Goal: Information Seeking & Learning: Find specific fact

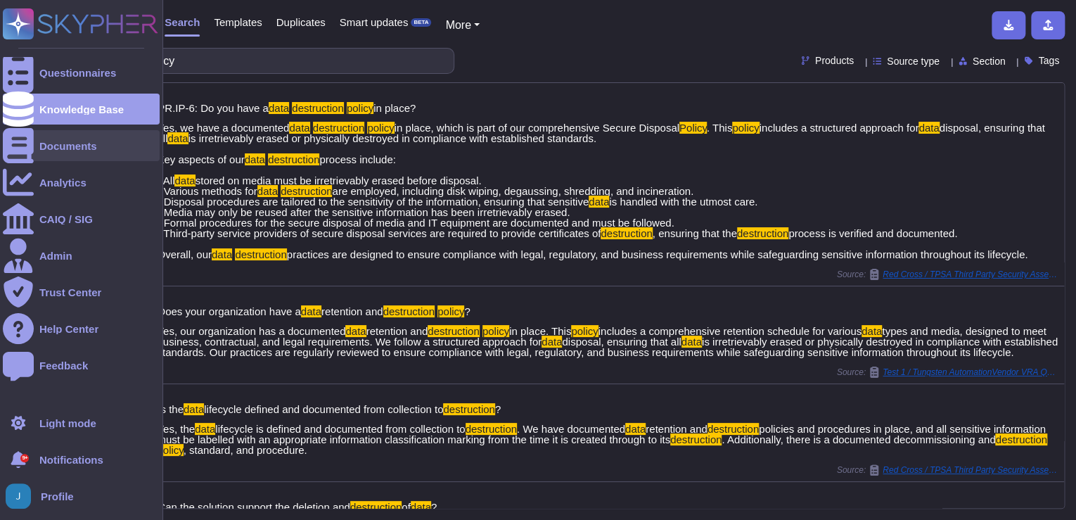
scroll to position [395, 0]
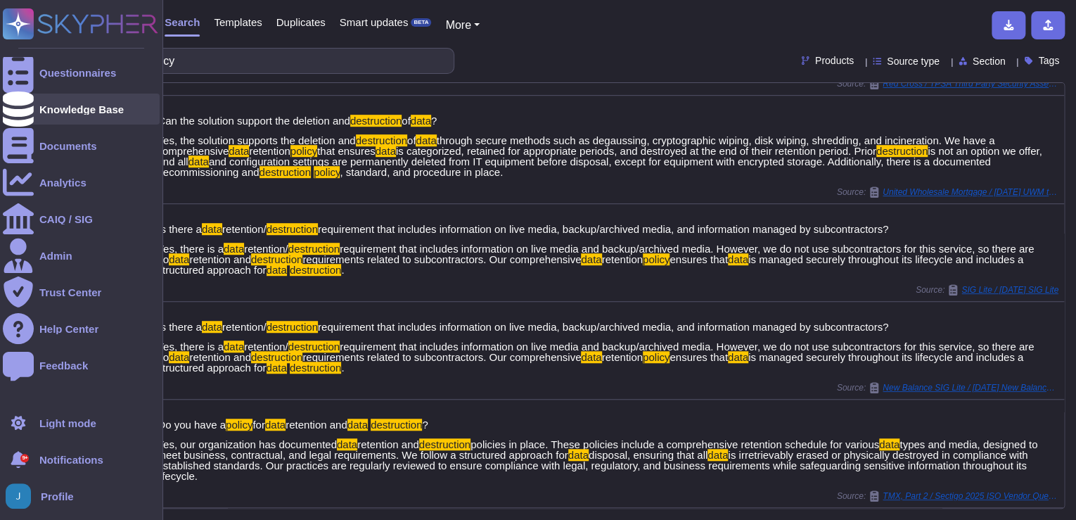
click at [70, 108] on div "Knowledge Base" at bounding box center [81, 109] width 84 height 11
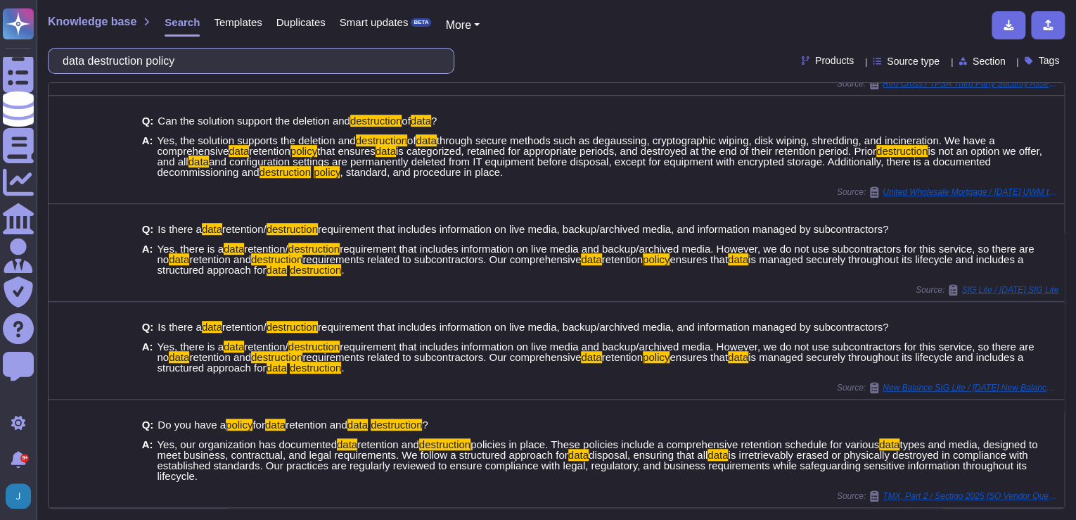
click at [246, 61] on input "data destruction policy" at bounding box center [248, 61] width 384 height 25
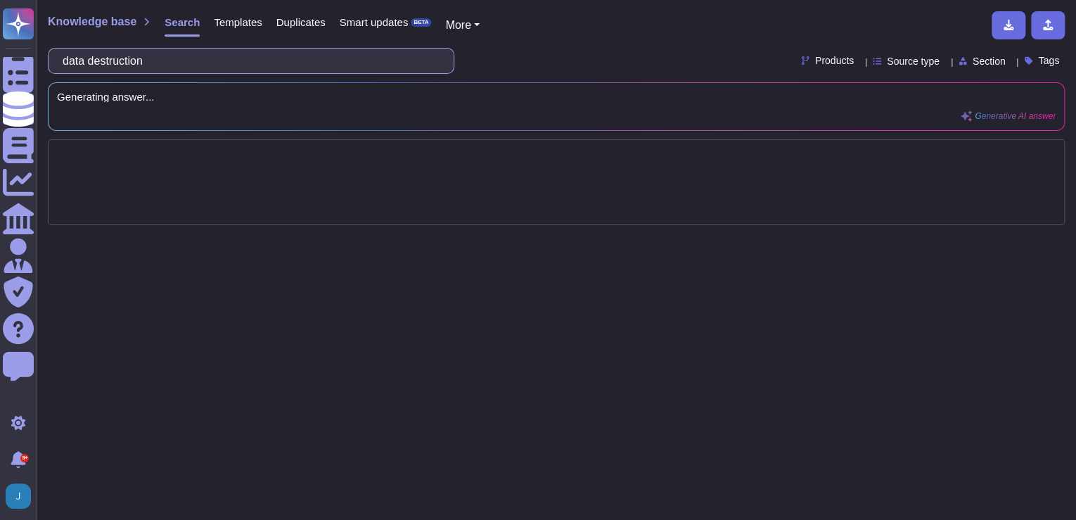
scroll to position [0, 0]
type input "data"
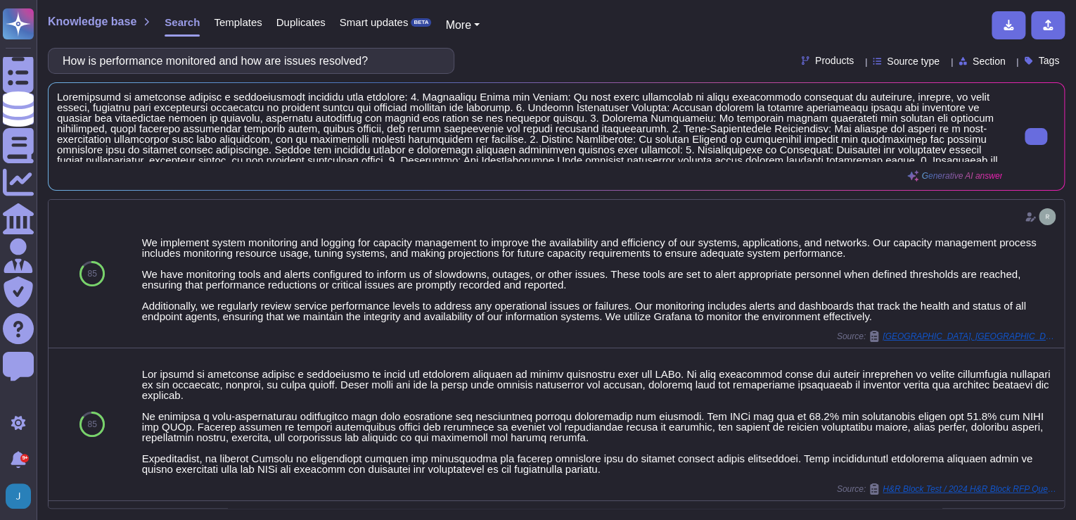
click at [211, 120] on span at bounding box center [529, 126] width 945 height 70
click at [210, 127] on span at bounding box center [529, 126] width 945 height 70
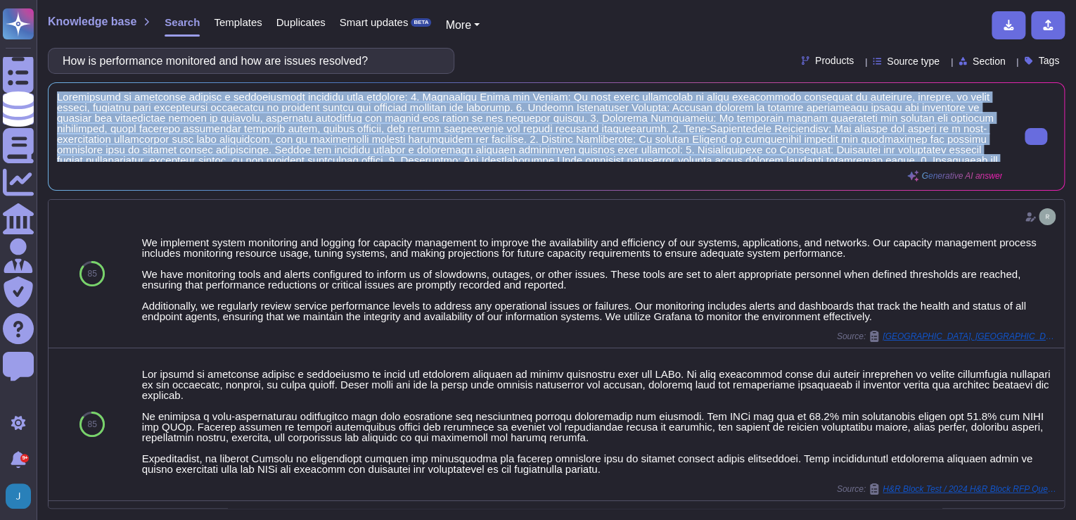
click at [210, 127] on span at bounding box center [529, 126] width 945 height 70
copy div "Performance is monitored through a comprehensive approach that includes: 1. Mon…"
click at [136, 60] on input "How is performance monitored and how are issues resolved?" at bounding box center [248, 61] width 384 height 25
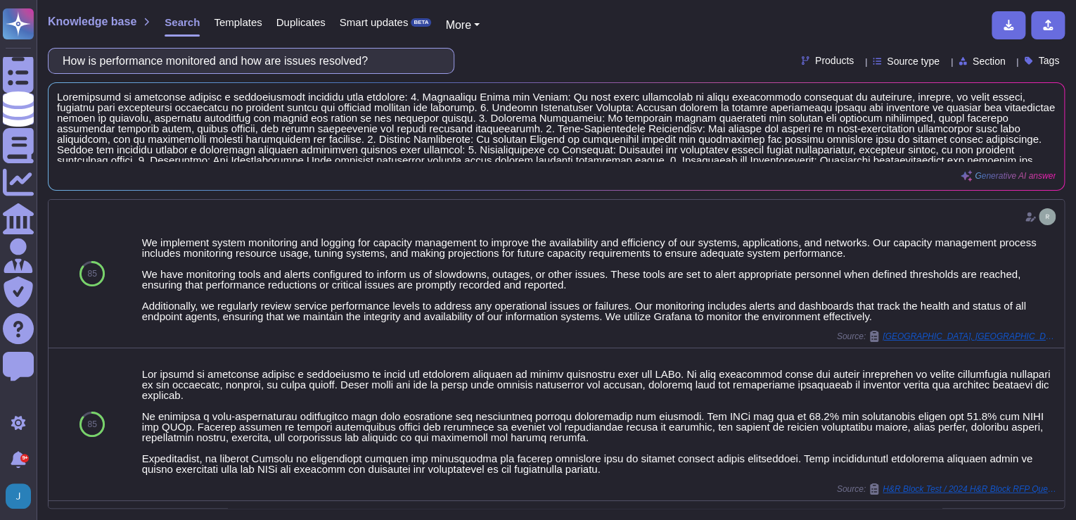
drag, startPoint x: 382, startPoint y: 58, endPoint x: 174, endPoint y: 58, distance: 207.5
click at [174, 58] on input "How is performance monitored and how are issues resolved?" at bounding box center [248, 61] width 384 height 25
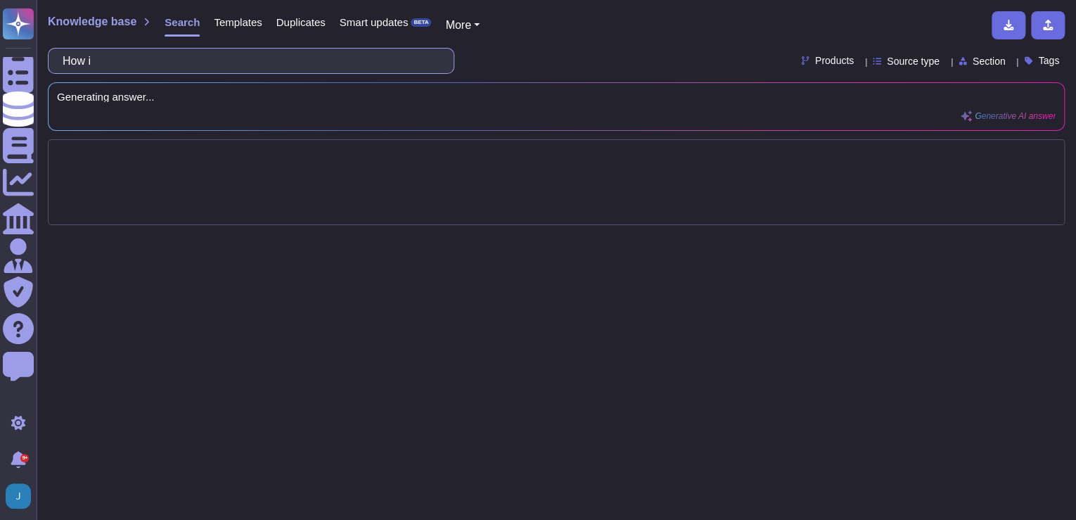
type input "How"
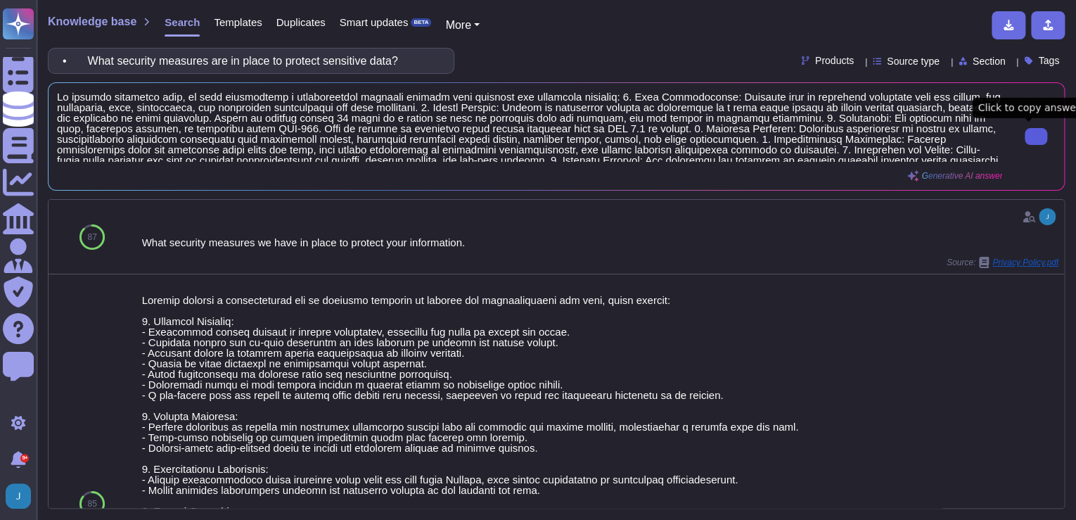
click at [1037, 133] on button at bounding box center [1036, 136] width 23 height 17
drag, startPoint x: 430, startPoint y: 51, endPoint x: -3, endPoint y: 2, distance: 435.4
click at [0, 2] on html "Questionnaires Knowledge Base Documents Analytics CAIQ / SIG Admin Trust Center…" at bounding box center [538, 260] width 1076 height 520
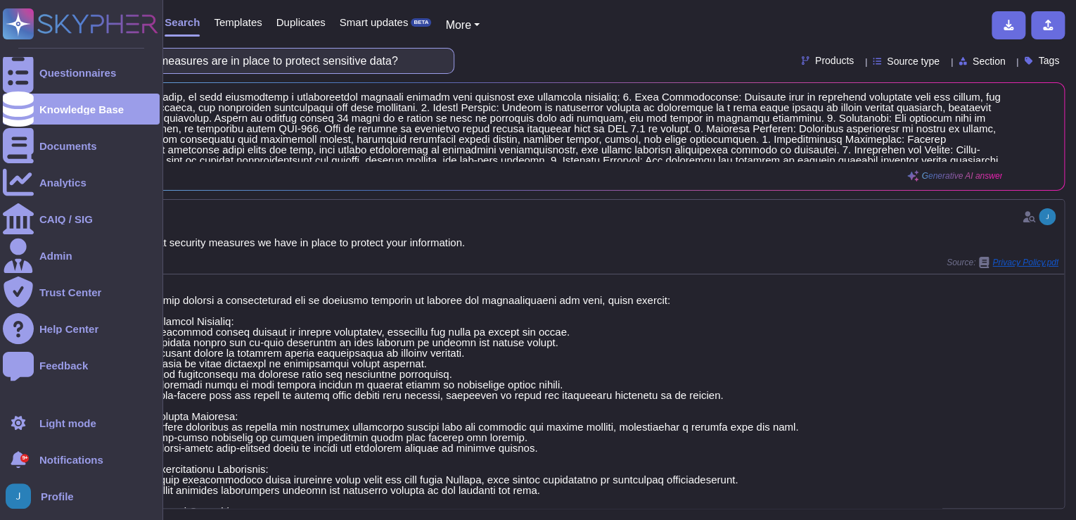
paste input "How is user access and identity management handled"
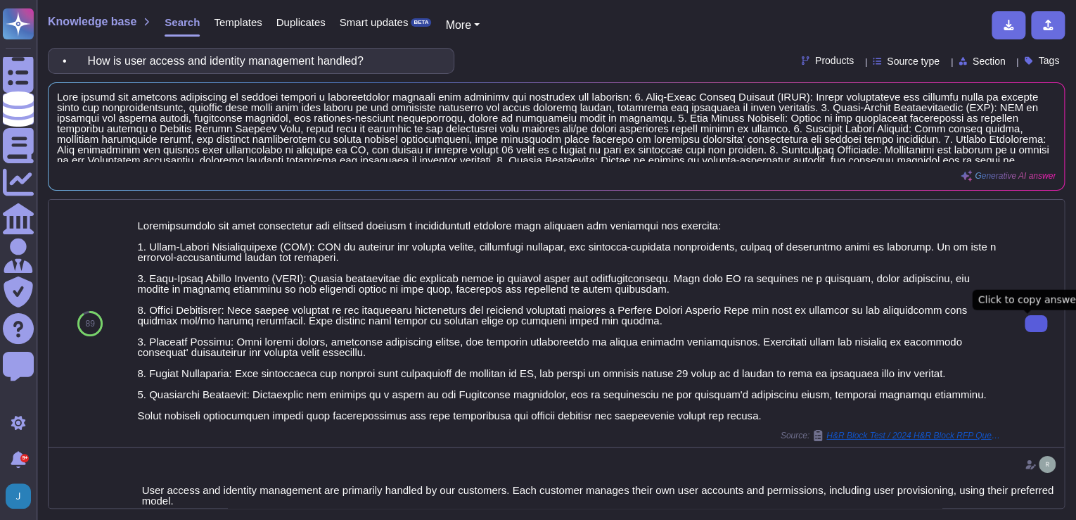
click at [1025, 332] on button at bounding box center [1036, 323] width 23 height 17
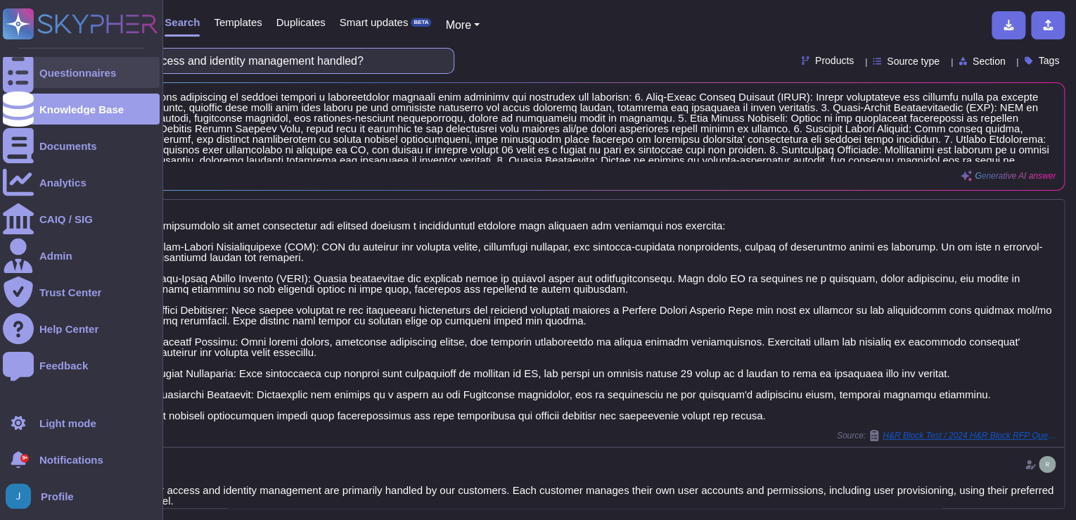
drag, startPoint x: 415, startPoint y: 58, endPoint x: 7, endPoint y: 71, distance: 408.2
click at [0, 51] on html "Questionnaires Knowledge Base Documents Analytics CAIQ / SIG Admin Trust Center…" at bounding box center [538, 260] width 1076 height 520
paste input "Have you performed third party penetration test of your solution and when"
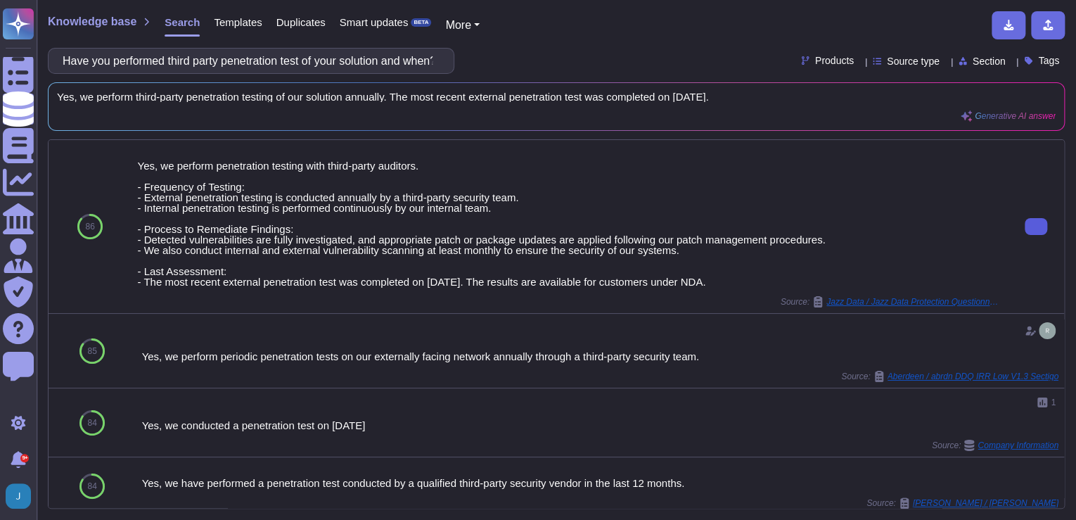
click at [1038, 223] on button at bounding box center [1036, 226] width 23 height 17
click at [313, 63] on input "Have you performed third party penetration test of your solution and when?" at bounding box center [248, 61] width 384 height 25
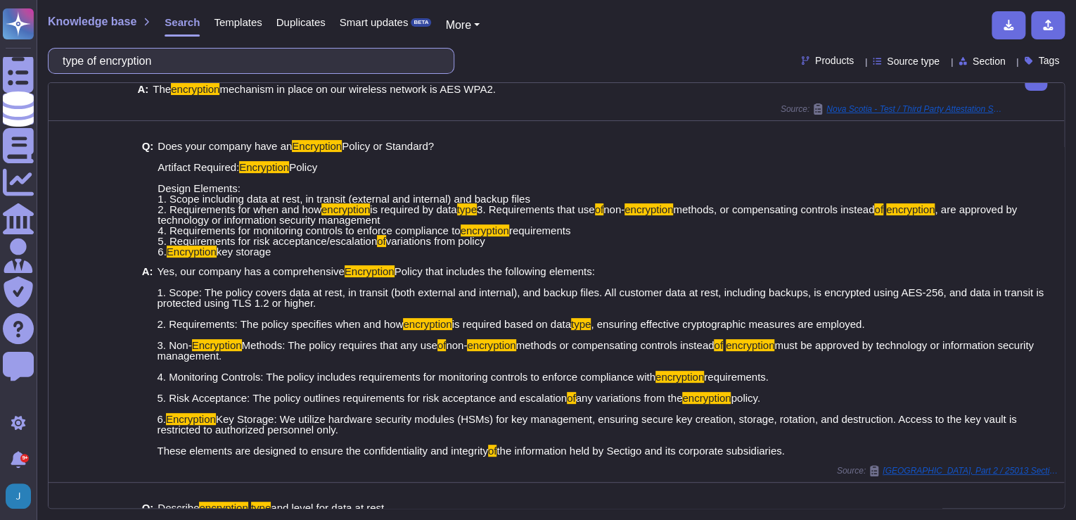
scroll to position [281, 0]
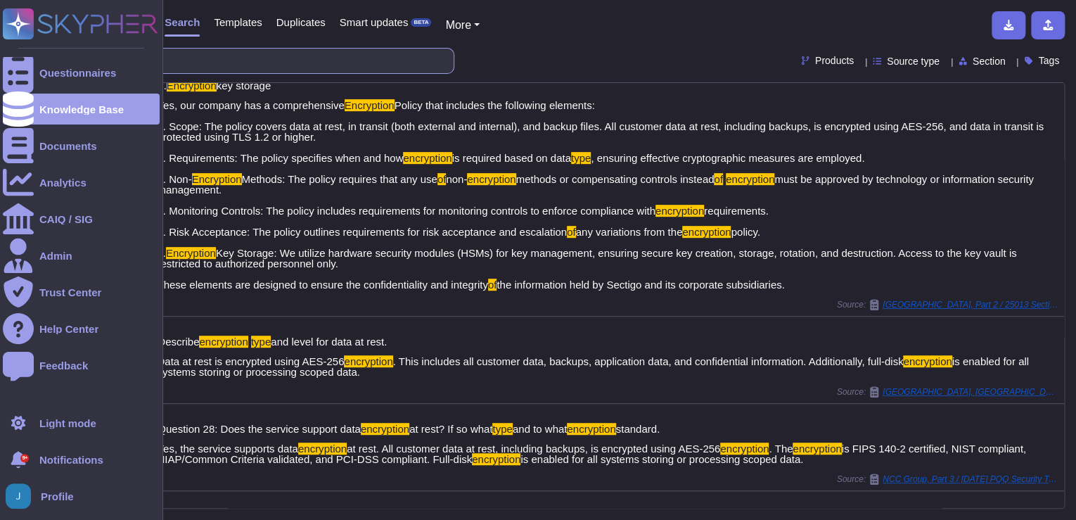
drag, startPoint x: 297, startPoint y: 62, endPoint x: 23, endPoint y: 28, distance: 276.4
click at [23, 28] on div "Questionnaires Knowledge Base Documents Analytics CAIQ / SIG Admin Trust Center…" at bounding box center [538, 260] width 1076 height 520
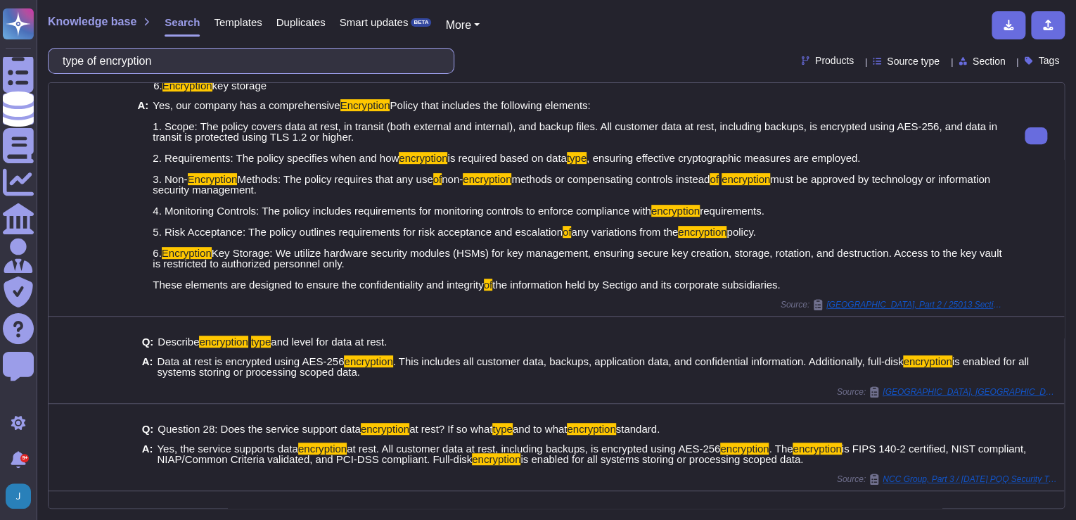
paste input "• Is the data in the product encrypted? Does the software use a database manage…"
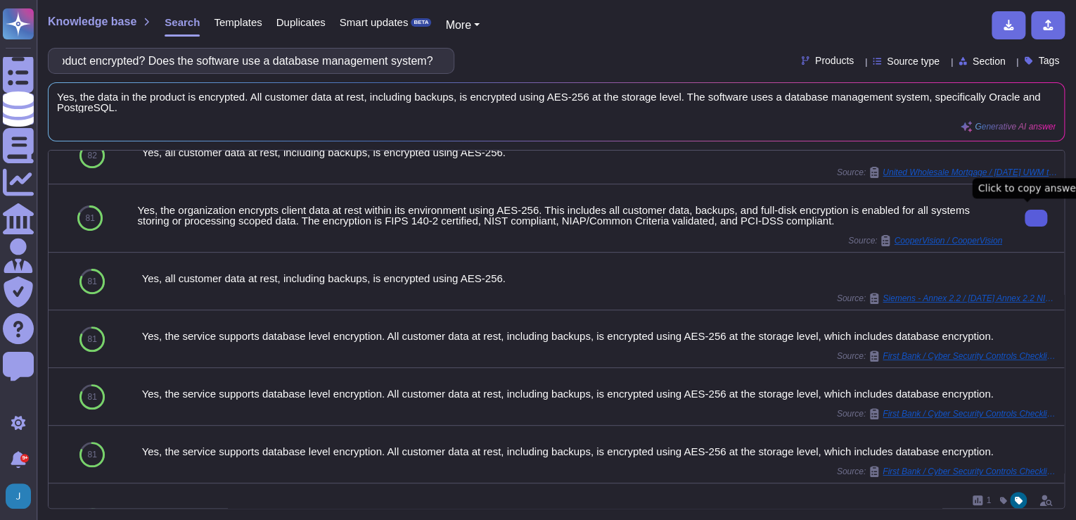
scroll to position [0, 0]
click at [1036, 218] on icon at bounding box center [1036, 218] width 0 height 0
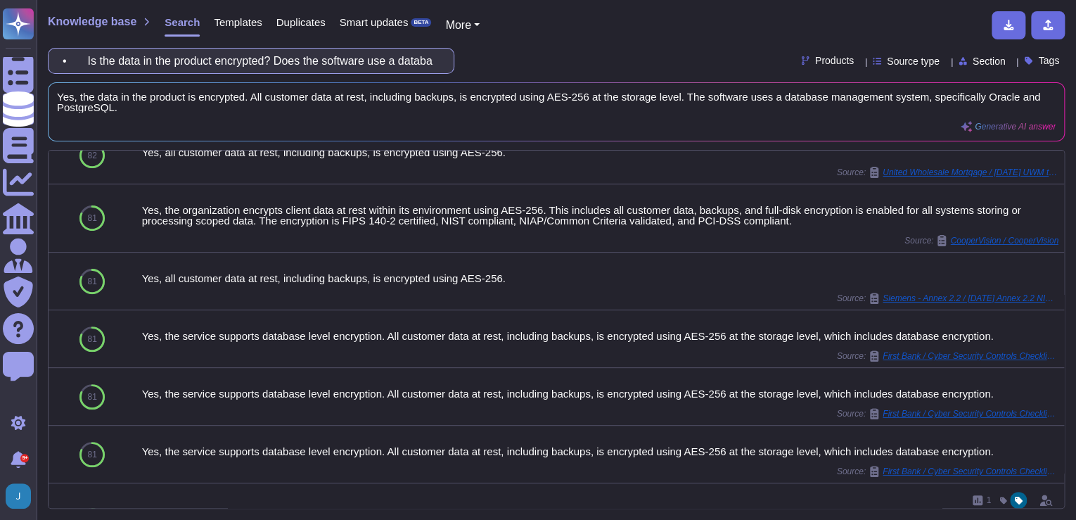
click at [414, 59] on input "• Is the data in the product encrypted? Does the software use a database manage…" at bounding box center [248, 61] width 384 height 25
paste input "software compliant with relevant industry regulations (HIPAA, FedRamp certified…"
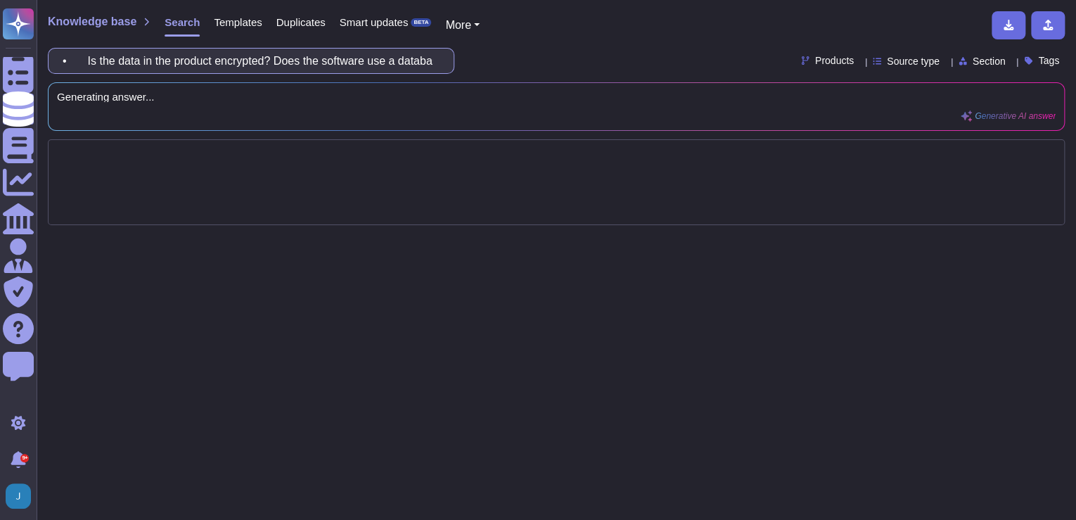
scroll to position [0, 125]
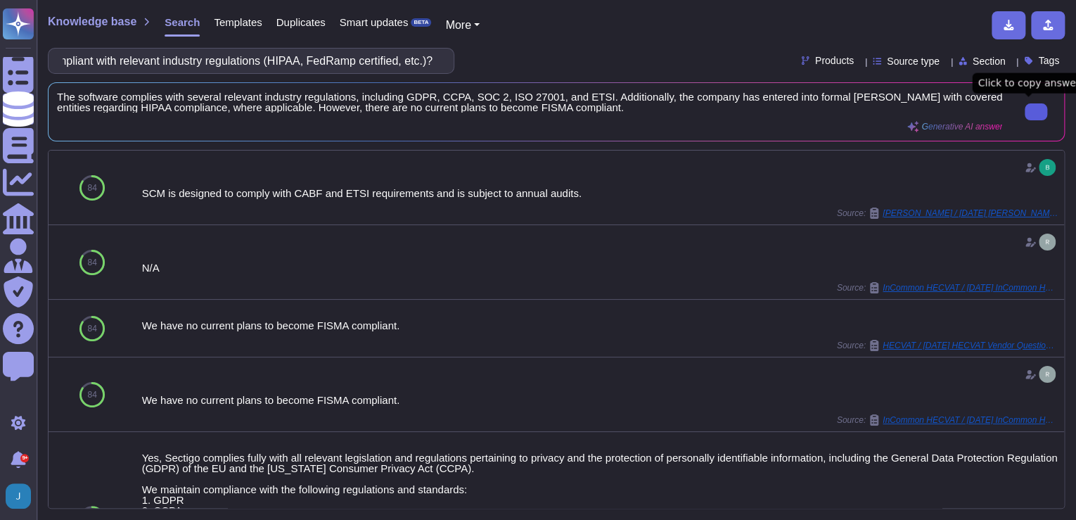
type input "• Is the software compliant with relevant industry regulations (HIPAA, FedRamp …"
click at [1036, 112] on icon at bounding box center [1036, 112] width 0 height 0
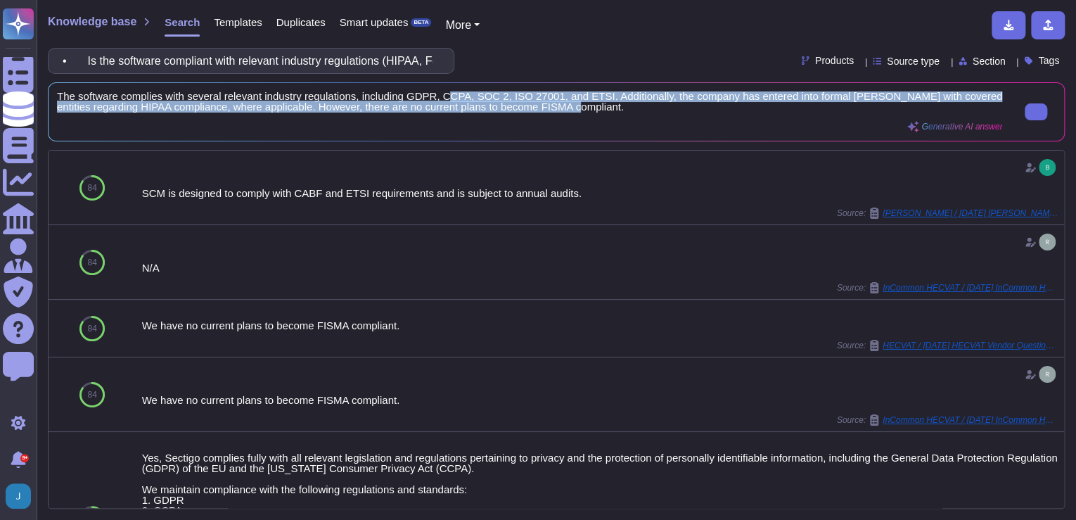
scroll to position [0, 0]
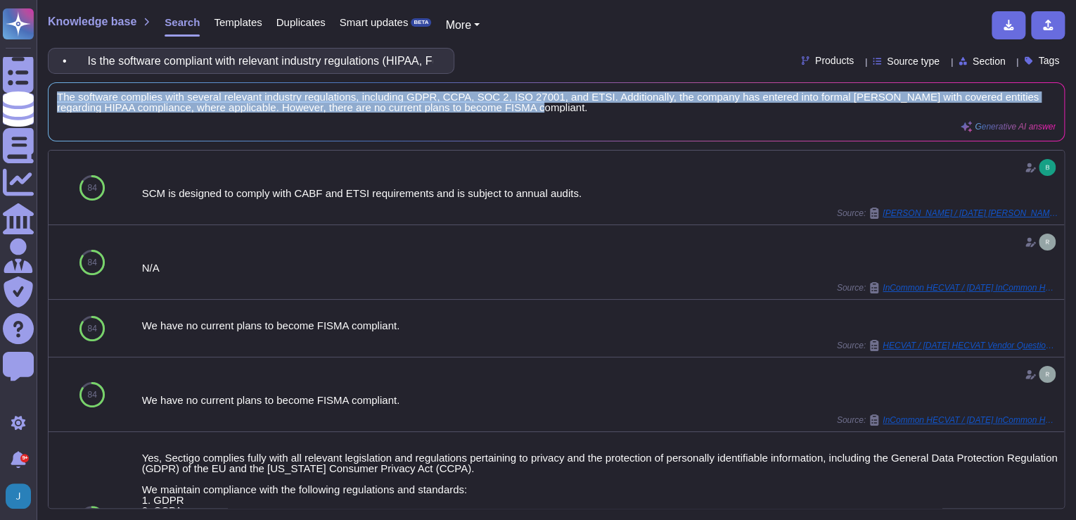
drag, startPoint x: 560, startPoint y: 105, endPoint x: 51, endPoint y: 94, distance: 509.4
click at [51, 94] on div "The software complies with several relevant industry regulations, including GDP…" at bounding box center [557, 112] width 1016 height 58
copy span "The software complies with several relevant industry regulations, including GDP…"
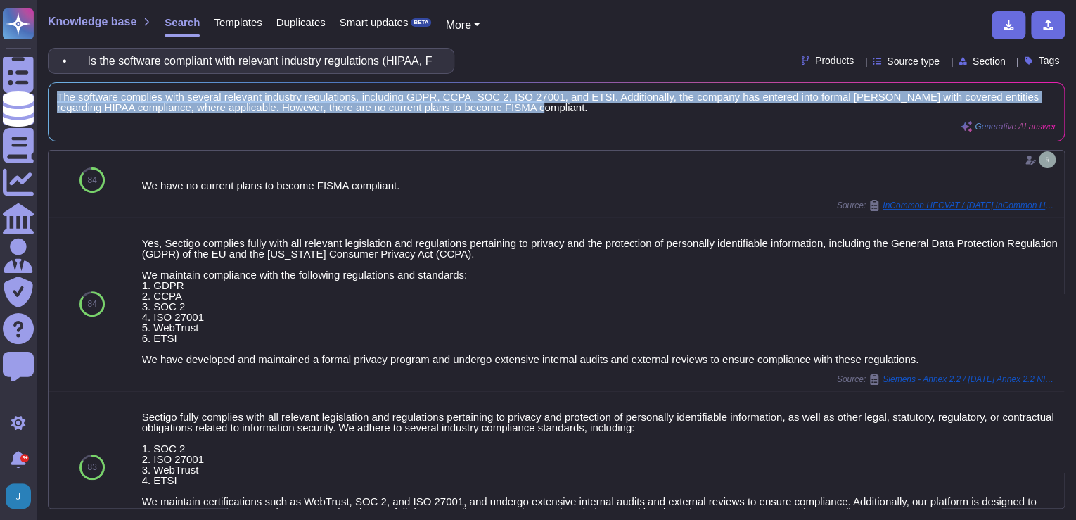
scroll to position [225, 0]
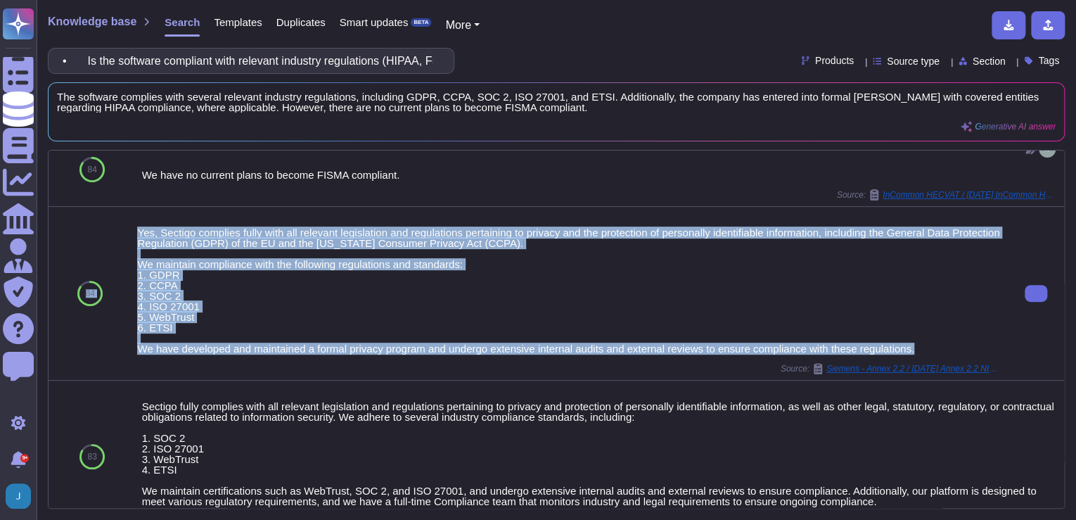
drag, startPoint x: 919, startPoint y: 346, endPoint x: 127, endPoint y: 229, distance: 800.7
click at [127, 229] on div "84 Yes, Sectigo complies fully with all relevant legislation and regulations pe…" at bounding box center [557, 294] width 1016 height 174
copy div "84 Yes, Sectigo complies fully with all relevant legislation and regulations pe…"
click at [345, 256] on div "Yes, Sectigo complies fully with all relevant legislation and regulations perta…" at bounding box center [569, 290] width 865 height 127
drag, startPoint x: 138, startPoint y: 231, endPoint x: 919, endPoint y: 346, distance: 789.3
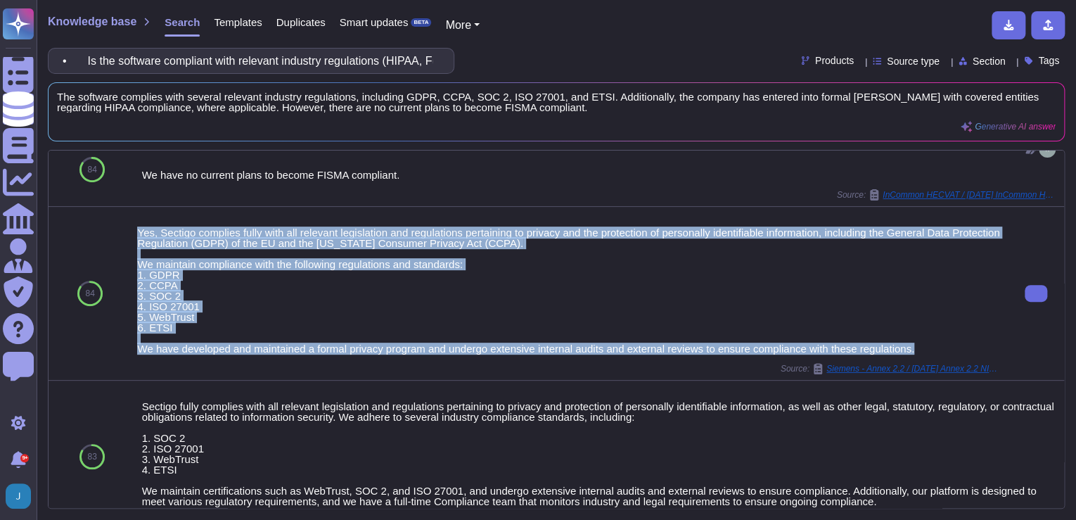
click at [919, 346] on div "Yes, Sectigo complies fully with all relevant legislation and regulations perta…" at bounding box center [569, 290] width 865 height 127
copy div "Yes, Sectigo complies fully with all relevant legislation and regulations perta…"
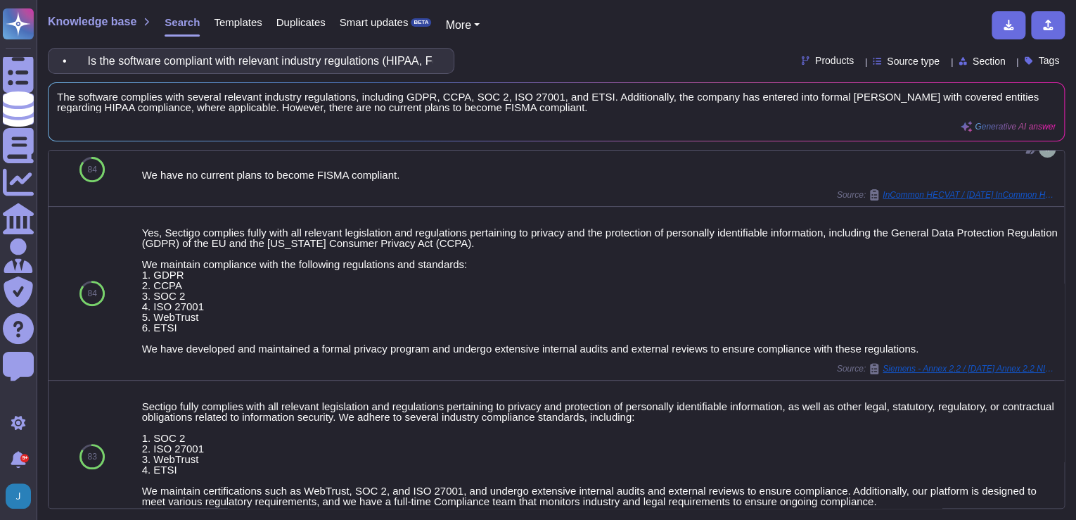
click at [445, 53] on div "• Is the software compliant with relevant industry regulations (HIPAA, FedRamp …" at bounding box center [251, 61] width 407 height 26
click at [428, 56] on input "• Is the software compliant with relevant industry regulations (HIPAA, FedRamp …" at bounding box center [248, 61] width 384 height 25
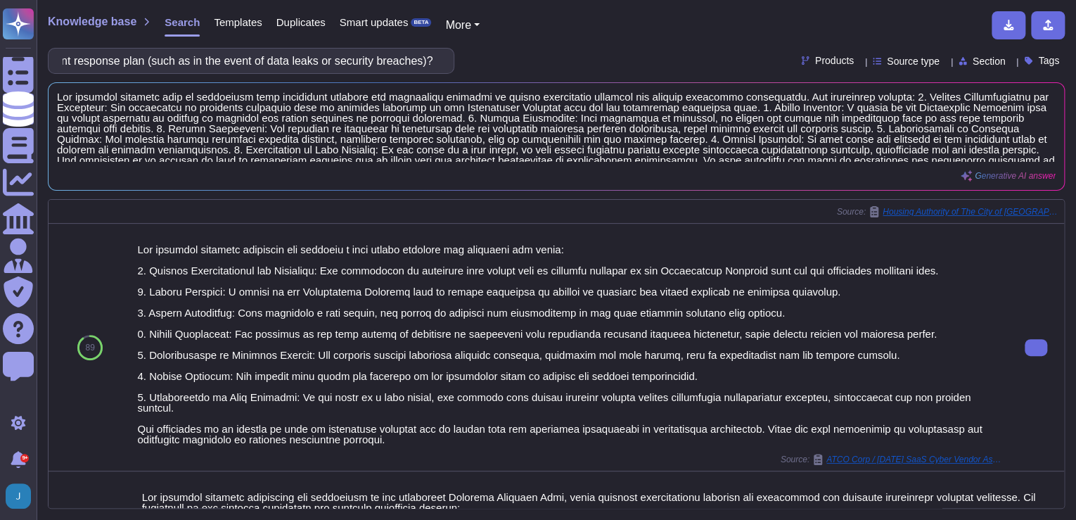
scroll to position [0, 0]
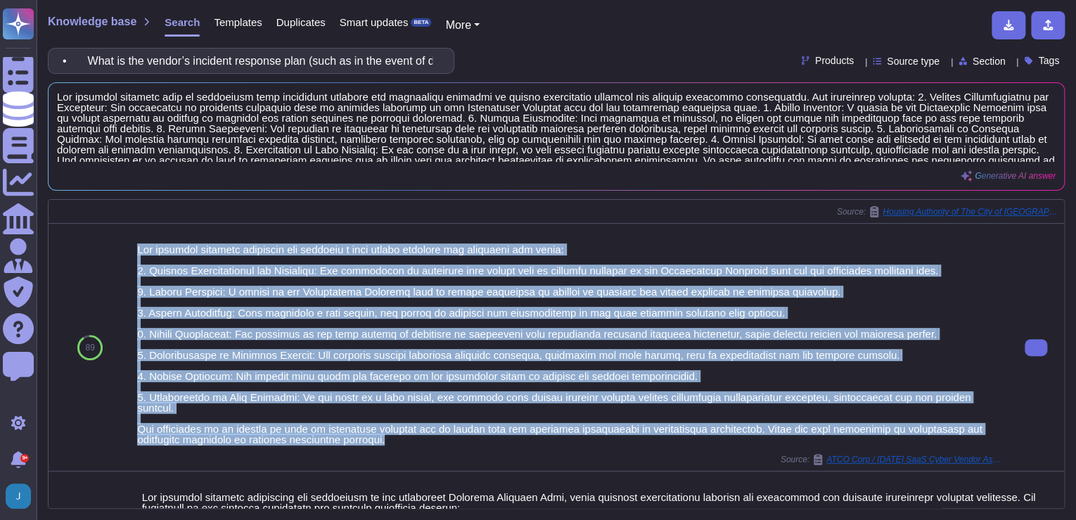
drag, startPoint x: 394, startPoint y: 437, endPoint x: 138, endPoint y: 252, distance: 315.9
click at [138, 252] on div at bounding box center [569, 344] width 865 height 200
copy div "The incident response procedure for handling a data breach includes the followi…"
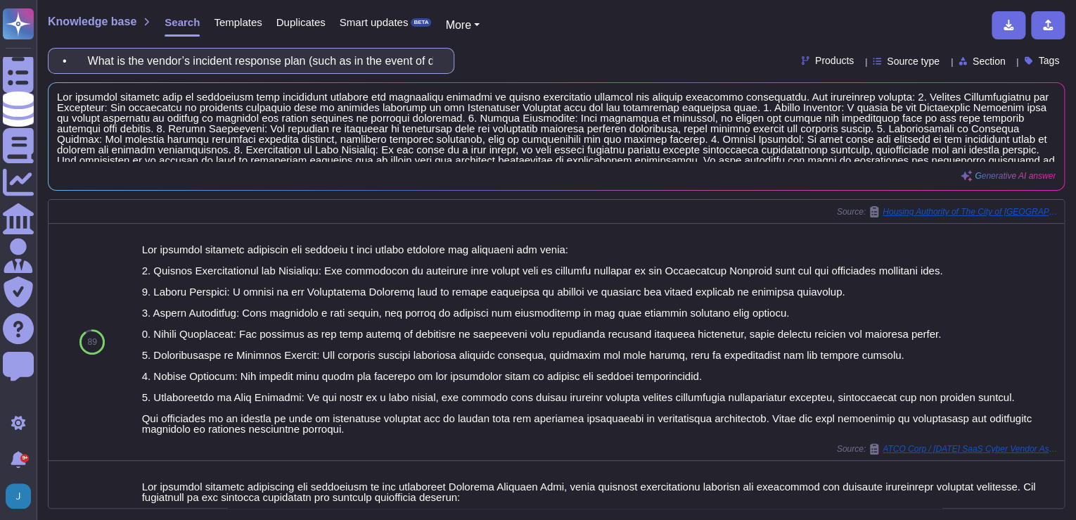
drag, startPoint x: 84, startPoint y: 60, endPoint x: 419, endPoint y: 58, distance: 334.8
click at [419, 58] on input "• What is the vendor’s incident response plan (such as in the event of data lea…" at bounding box center [248, 61] width 384 height 25
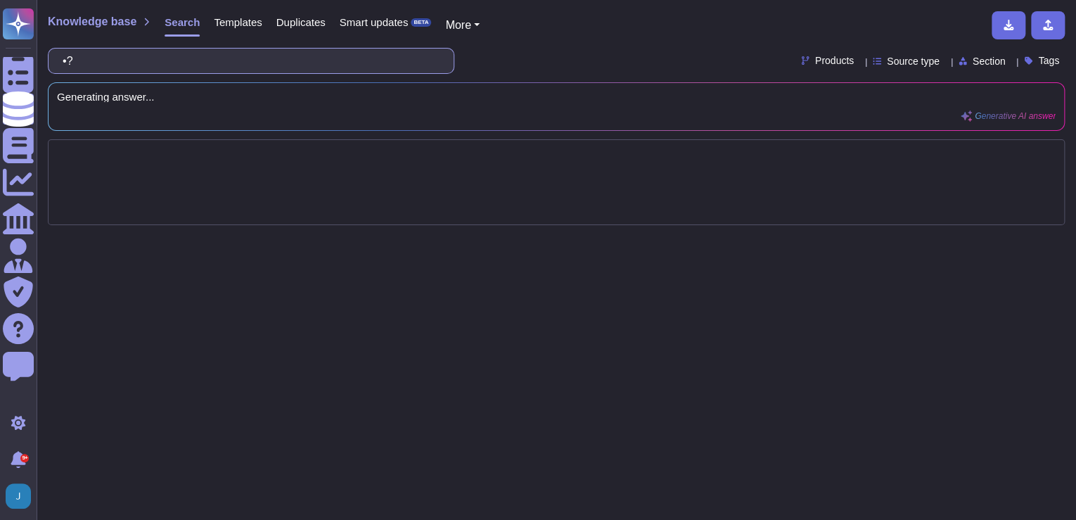
type input "•"
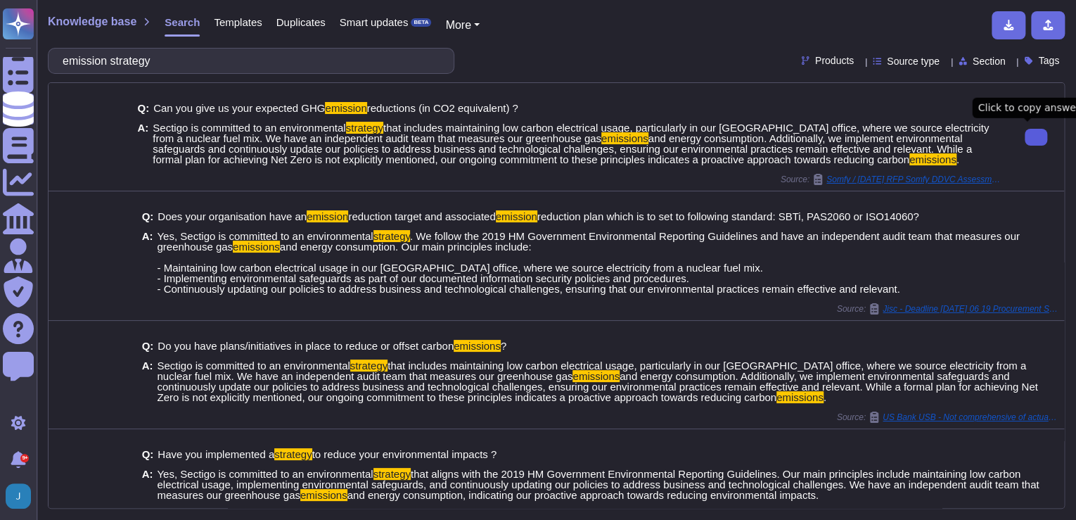
click at [1036, 137] on icon at bounding box center [1036, 137] width 0 height 0
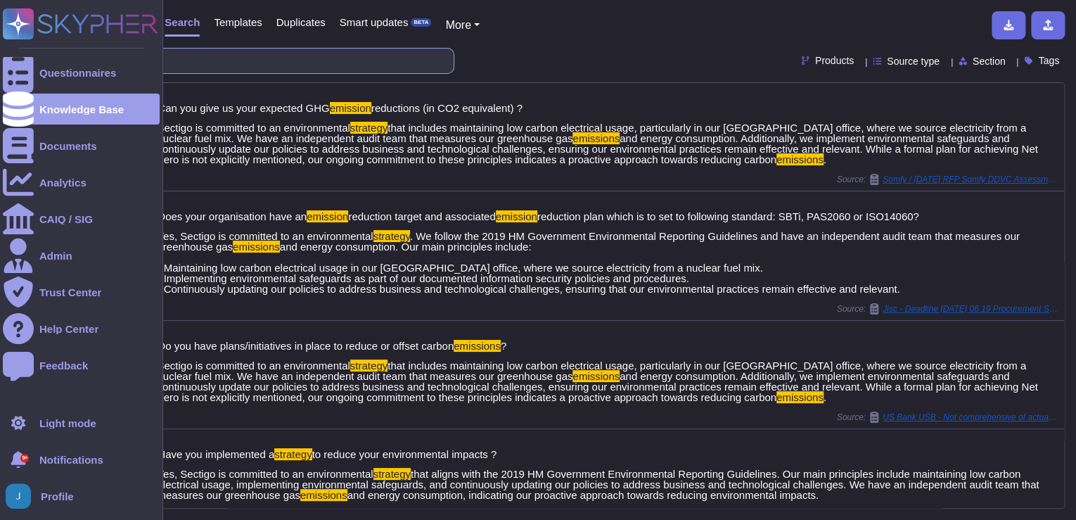
drag, startPoint x: 95, startPoint y: 51, endPoint x: 0, endPoint y: 42, distance: 95.3
click at [0, 42] on html "Questionnaires Knowledge Base Documents Analytics CAIQ / SIG Admin Trust Center…" at bounding box center [538, 260] width 1076 height 520
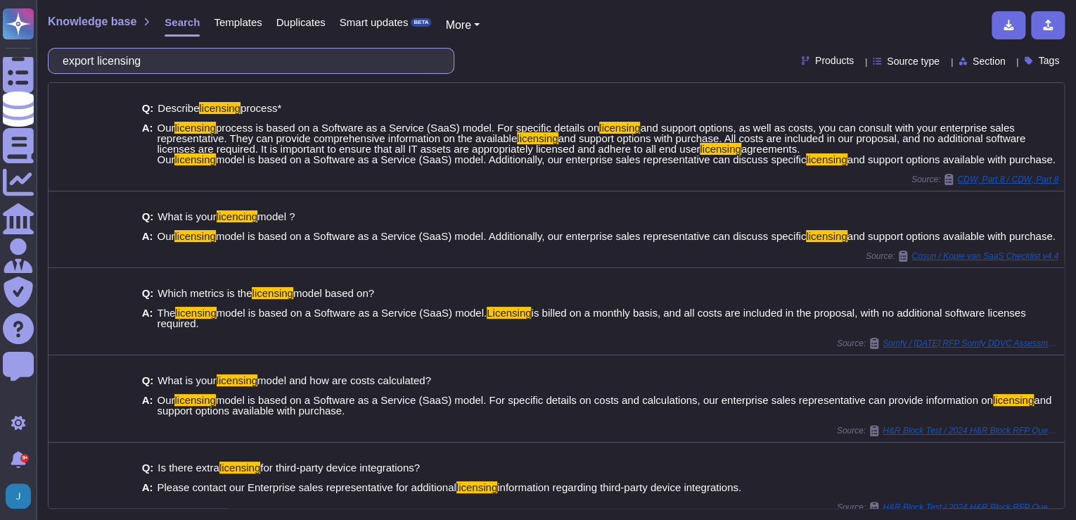
click at [256, 57] on input "export licensing" at bounding box center [248, 61] width 384 height 25
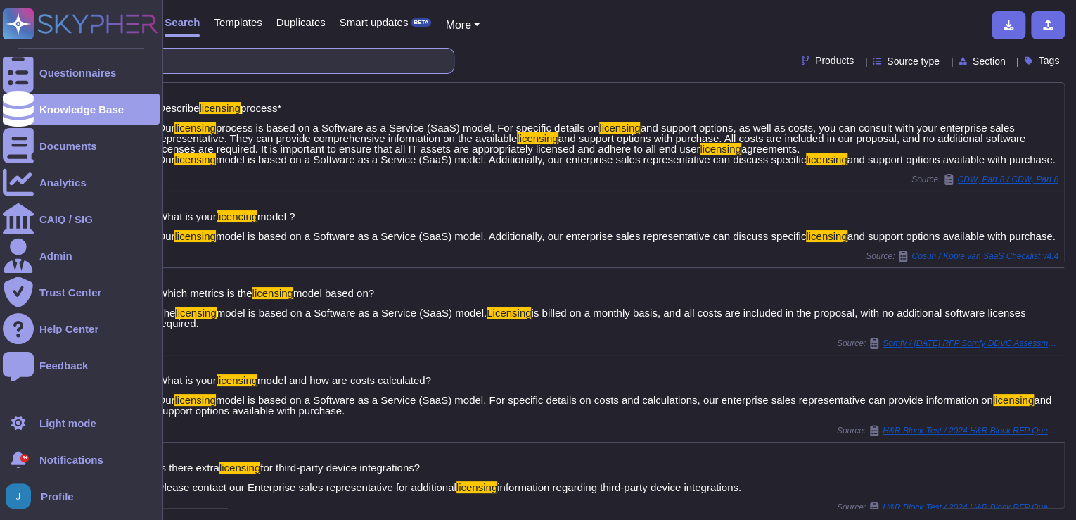
drag, startPoint x: 205, startPoint y: 63, endPoint x: 0, endPoint y: 23, distance: 209.1
click at [0, 23] on html "Questionnaires Knowledge Base Documents Analytics CAIQ / SIG Admin Trust Center…" at bounding box center [538, 260] width 1076 height 520
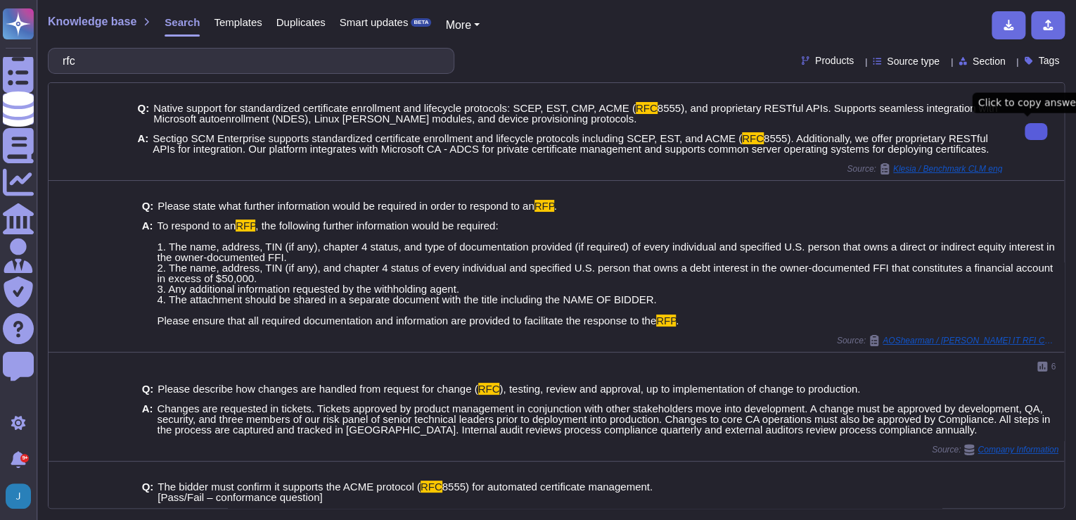
click at [1025, 129] on button at bounding box center [1036, 131] width 23 height 17
drag, startPoint x: 982, startPoint y: 155, endPoint x: 143, endPoint y: 132, distance: 838.8
click at [143, 133] on div "A: Sectigo SCM Enterprise supports standardized certificate enrollment and life…" at bounding box center [569, 143] width 865 height 21
copy div ": Sectigo SCM Enterprise supports standardized certificate enrollment and lifec…"
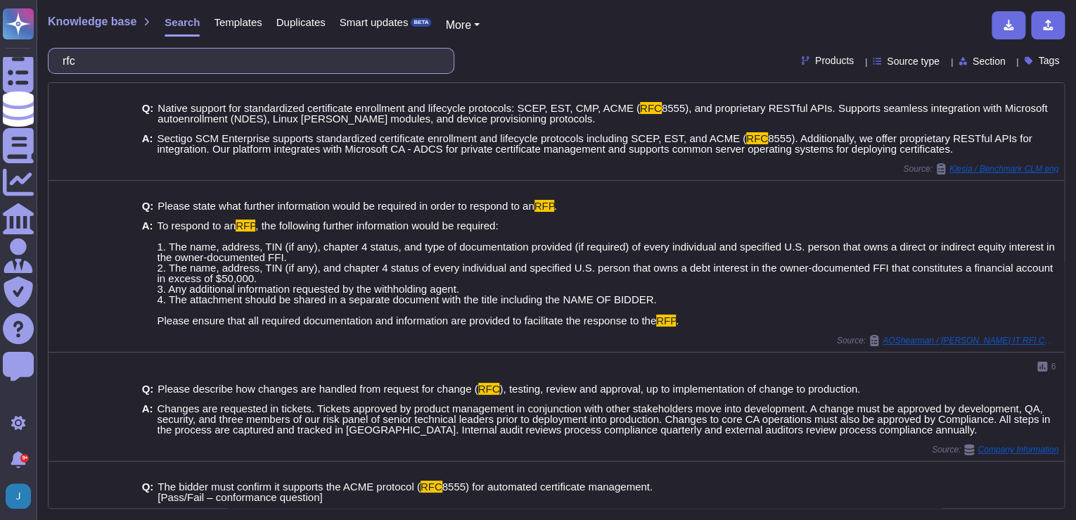
click at [259, 58] on input "rfc" at bounding box center [248, 61] width 384 height 25
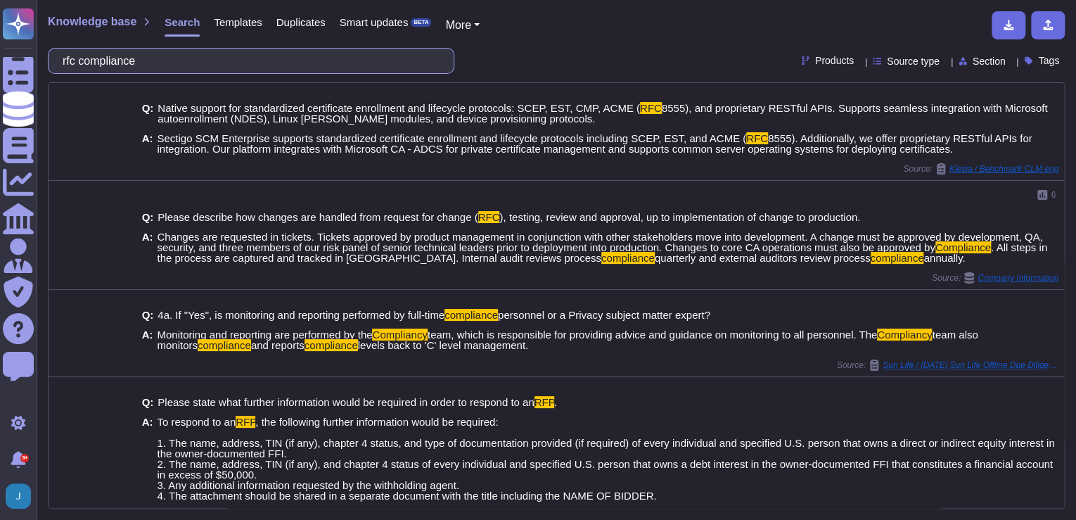
drag, startPoint x: 252, startPoint y: 51, endPoint x: -3, endPoint y: 3, distance: 259.2
click at [0, 3] on html "Questionnaires Knowledge Base Documents Analytics CAIQ / SIG Admin Trust Center…" at bounding box center [538, 260] width 1076 height 520
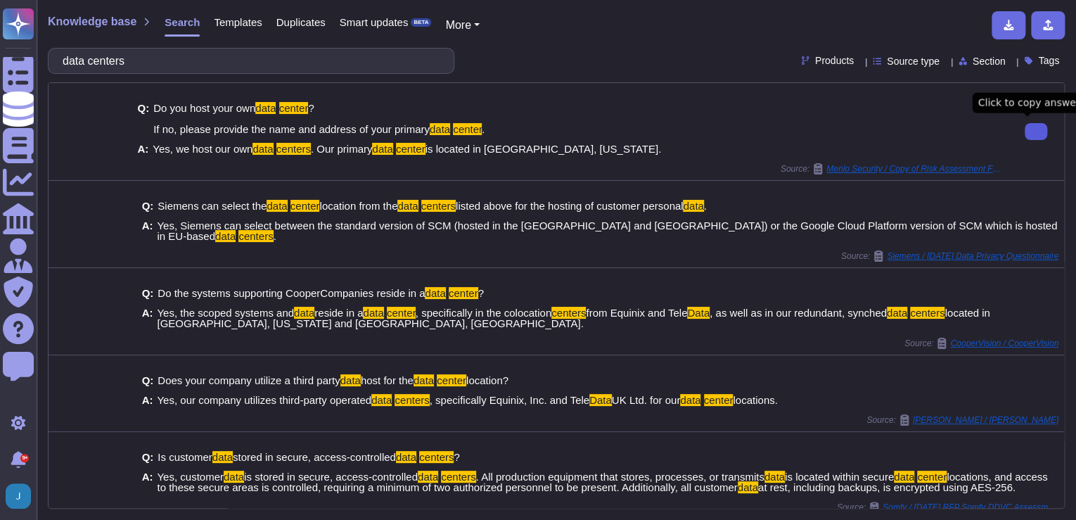
click at [1036, 132] on icon at bounding box center [1036, 132] width 0 height 0
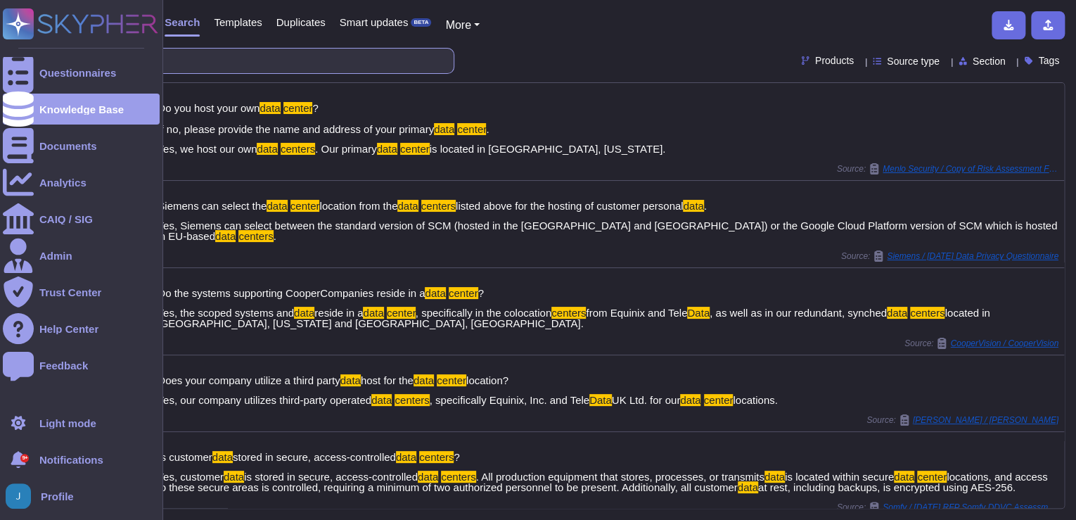
drag, startPoint x: 160, startPoint y: 63, endPoint x: 25, endPoint y: 53, distance: 135.4
click at [25, 53] on div "Questionnaires Knowledge Base Documents Analytics CAIQ / SIG Admin Trust Center…" at bounding box center [538, 260] width 1076 height 520
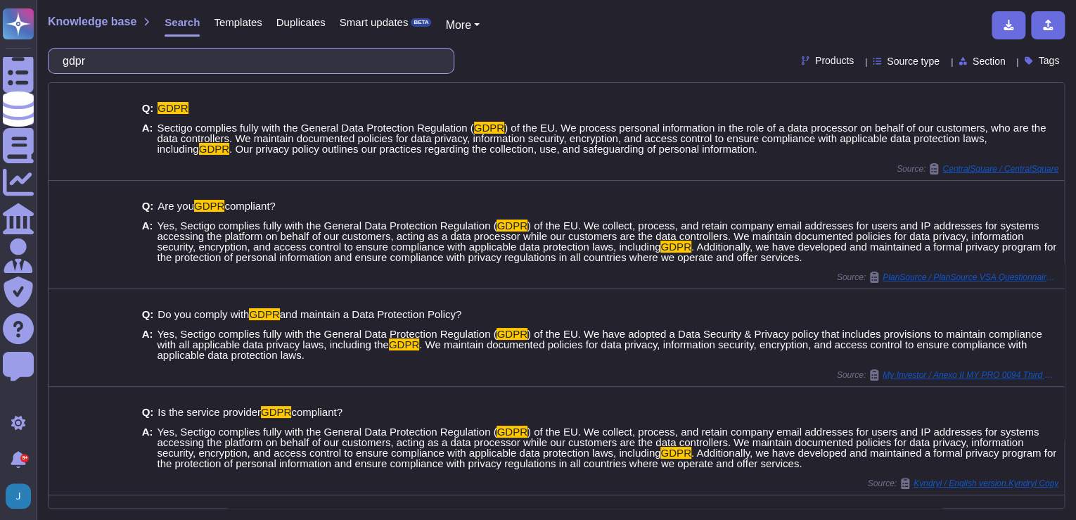
drag, startPoint x: 179, startPoint y: 58, endPoint x: 43, endPoint y: 48, distance: 136.8
click at [44, 47] on div "Knowledge base Search Templates Duplicates Smart updates BETA More gdpr Product…" at bounding box center [557, 260] width 1040 height 520
paste input "FIPS 140-2 Level 3 or highe"
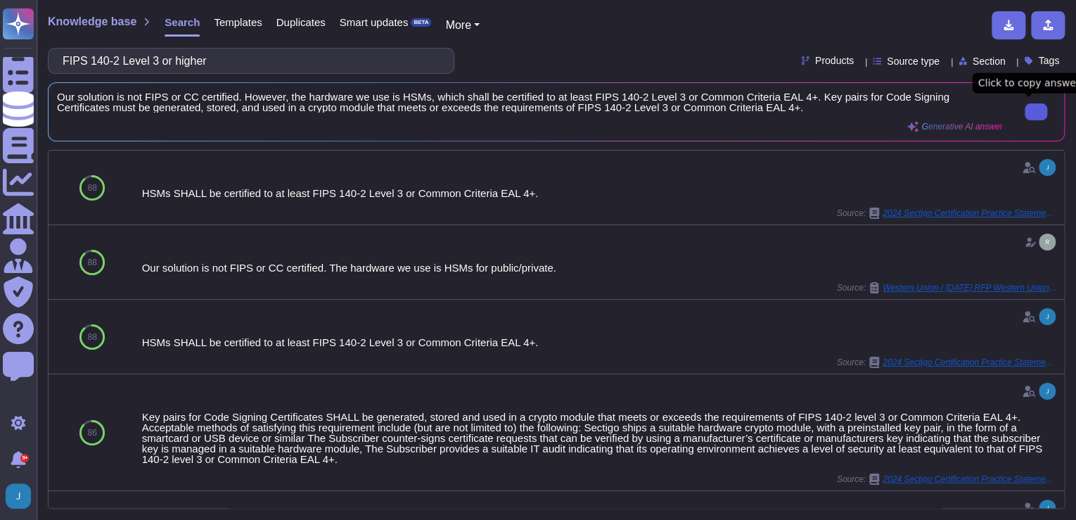
drag, startPoint x: 262, startPoint y: 65, endPoint x: 51, endPoint y: 11, distance: 217.0
click at [0, 0] on div "Questionnaires Knowledge Base Documents Analytics CAIQ / SIG Admin Trust Center…" at bounding box center [538, 260] width 1076 height 520
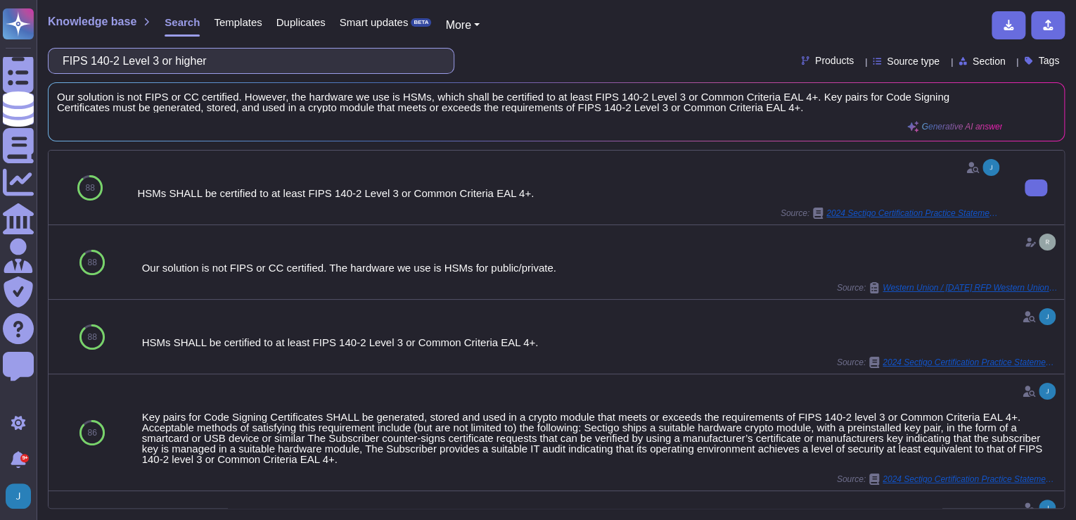
paste input "NIST Cybersecurity Framework 2.0"
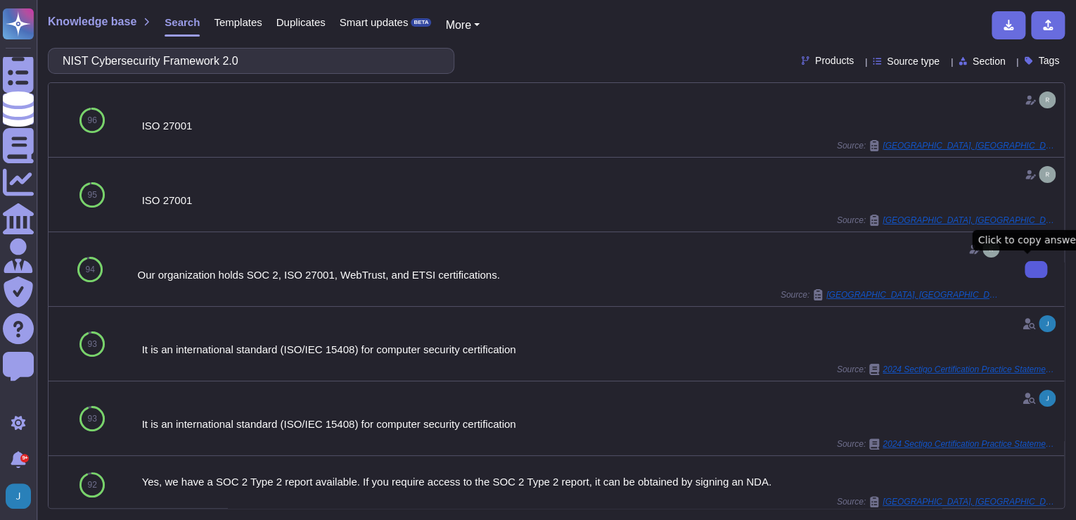
click at [1036, 269] on icon at bounding box center [1036, 269] width 0 height 0
drag, startPoint x: 270, startPoint y: 63, endPoint x: -3, endPoint y: 15, distance: 277.2
click at [0, 15] on html "Questionnaires Knowledge Base Documents Analytics CAIQ / SIG Admin Trust Center…" at bounding box center [538, 260] width 1076 height 520
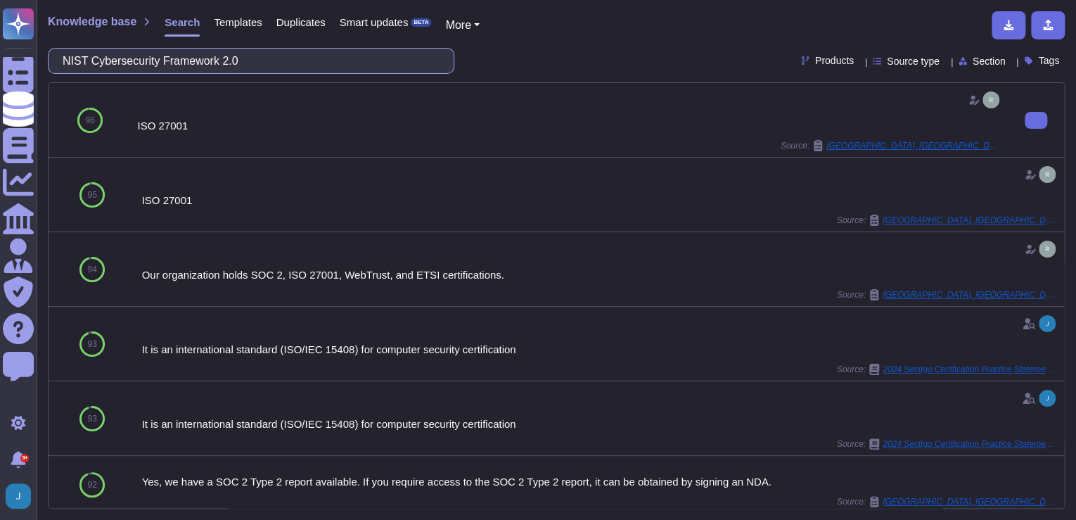
paste input "quantum-resistant algorithms and ECC deprecation."
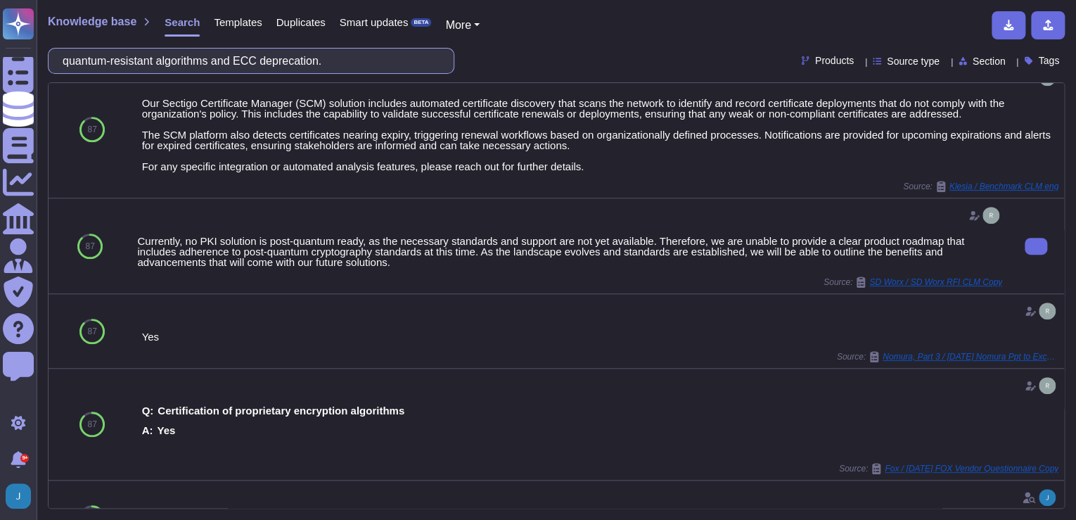
scroll to position [450, 0]
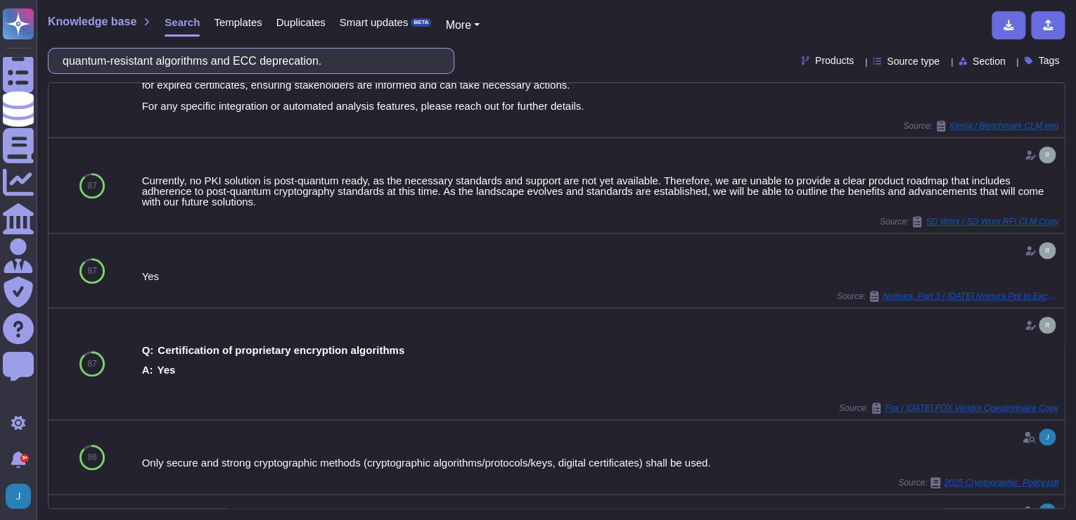
drag, startPoint x: 123, startPoint y: 60, endPoint x: 65, endPoint y: 51, distance: 58.4
click at [64, 54] on div "quantum-resistant algorithms and ECC deprecation." at bounding box center [251, 61] width 407 height 26
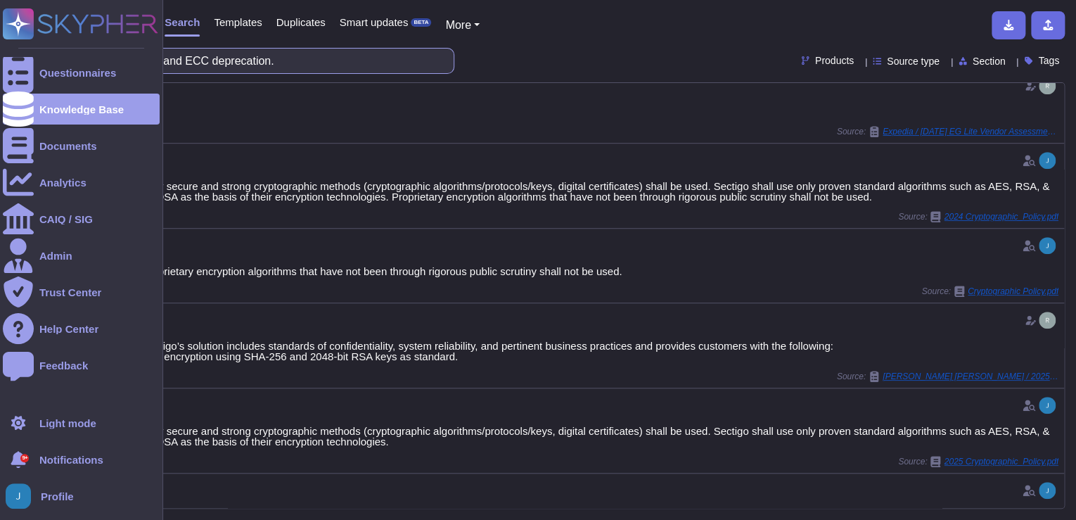
drag, startPoint x: 278, startPoint y: 58, endPoint x: 0, endPoint y: 40, distance: 278.4
click at [0, 39] on html "Questionnaires Knowledge Base Documents Analytics CAIQ / SIG Admin Trust Center…" at bounding box center [538, 260] width 1076 height 520
paste input "Only secure and strong cryptographic methods (cryptographic algorithms/protocol…"
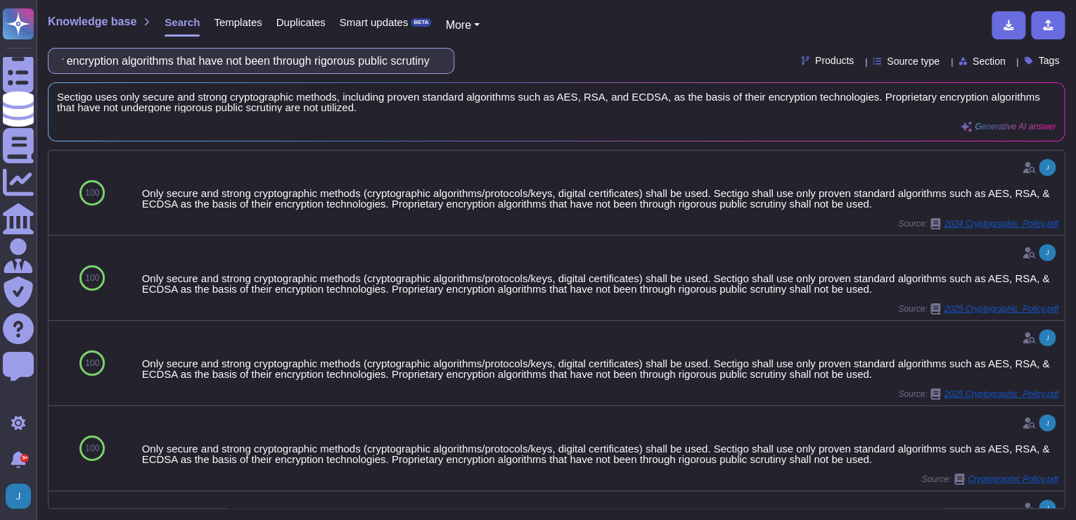
scroll to position [0, 868]
drag, startPoint x: 431, startPoint y: 58, endPoint x: 53, endPoint y: 54, distance: 377.8
click at [53, 54] on div "Only secure and strong cryptographic methods (cryptographic algorithms/protocol…" at bounding box center [251, 61] width 407 height 26
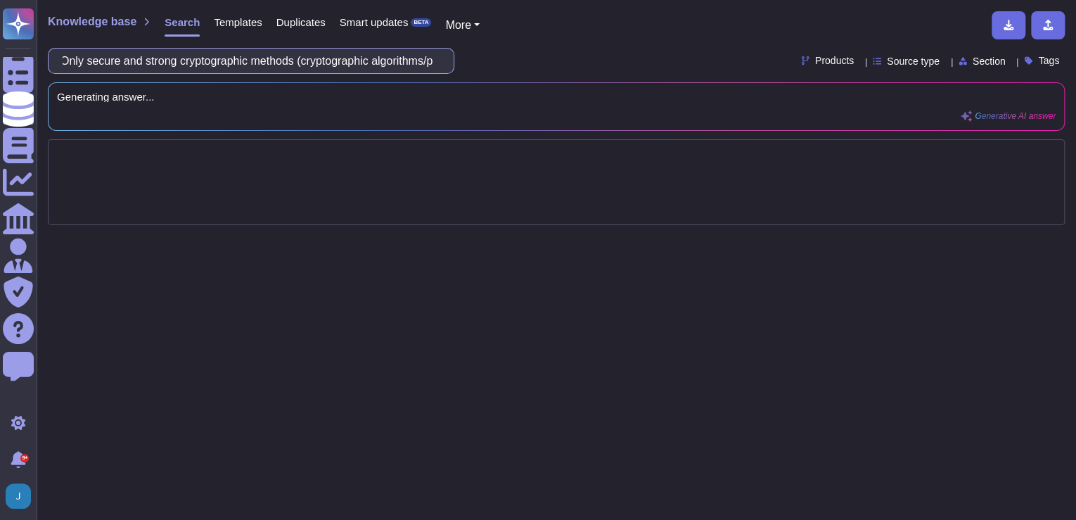
scroll to position [0, 0]
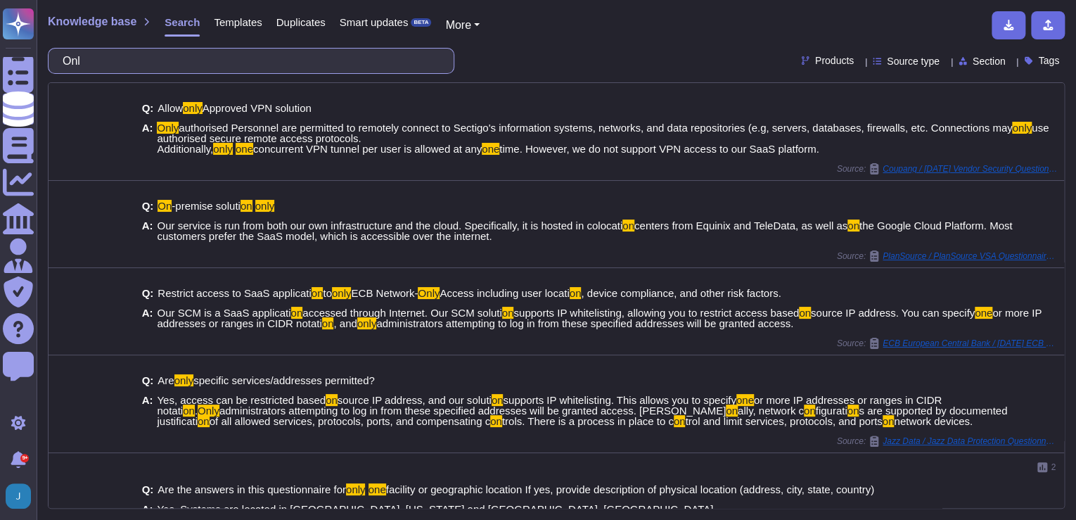
click at [301, 55] on input "Onl" at bounding box center [248, 61] width 384 height 25
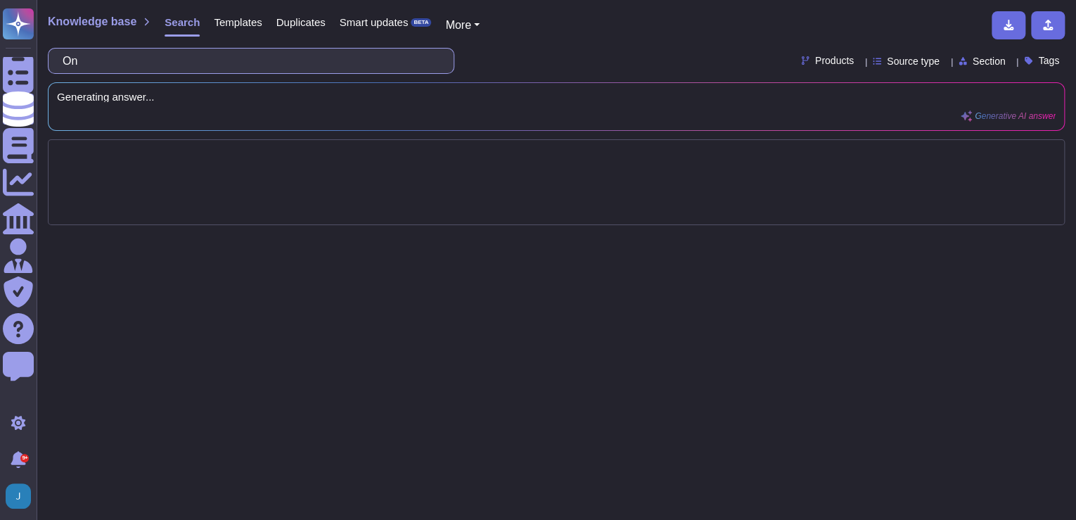
type input "O"
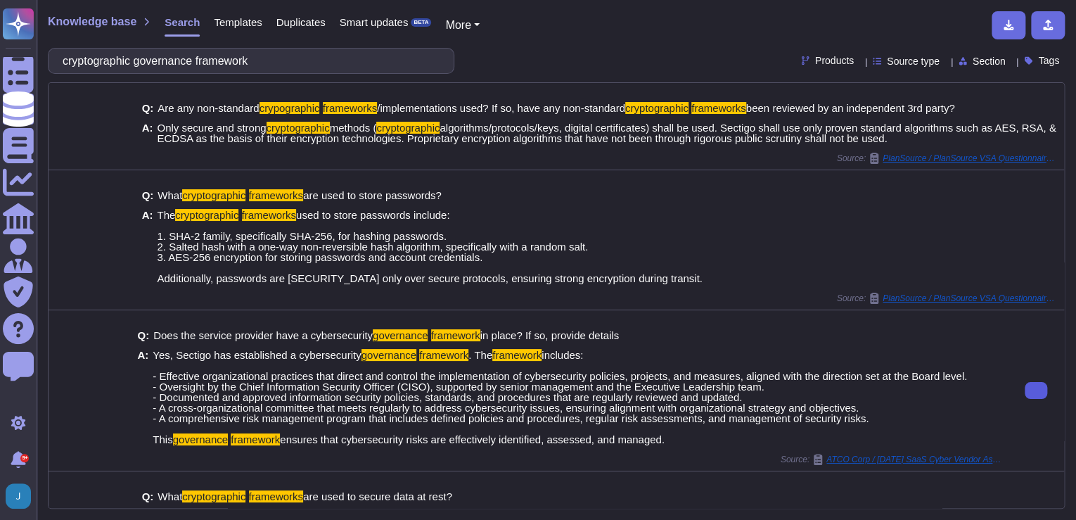
drag, startPoint x: 328, startPoint y: 71, endPoint x: 48, endPoint y: 65, distance: 280.0
click at [48, 65] on div "cryptographic governance framework" at bounding box center [251, 61] width 407 height 26
click at [264, 62] on input "cryptographic governance framework" at bounding box center [248, 61] width 384 height 25
drag, startPoint x: 264, startPoint y: 62, endPoint x: 145, endPoint y: 48, distance: 120.4
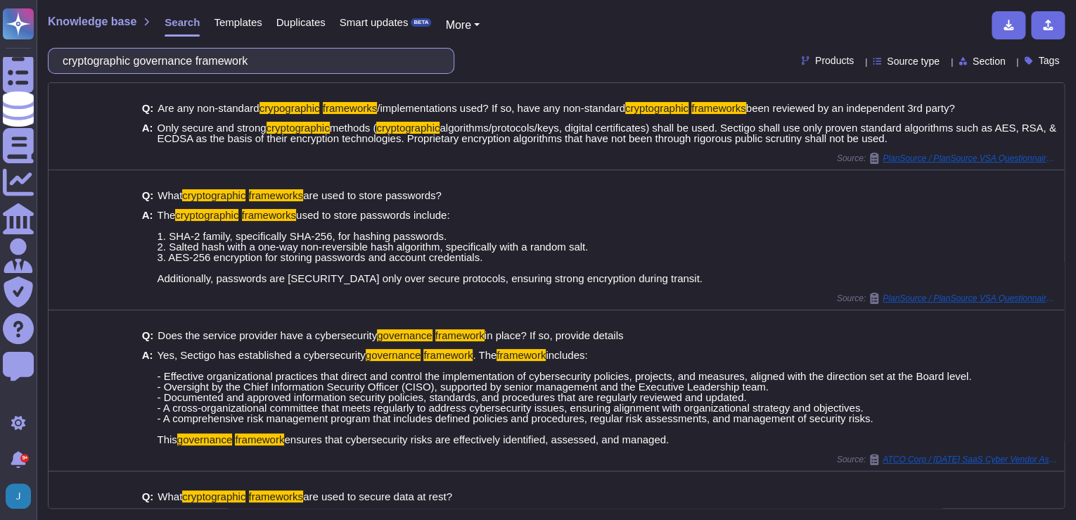
click at [145, 49] on input "cryptographic governance framework" at bounding box center [248, 61] width 384 height 25
click at [160, 56] on input "cryptographic governance framework" at bounding box center [248, 61] width 384 height 25
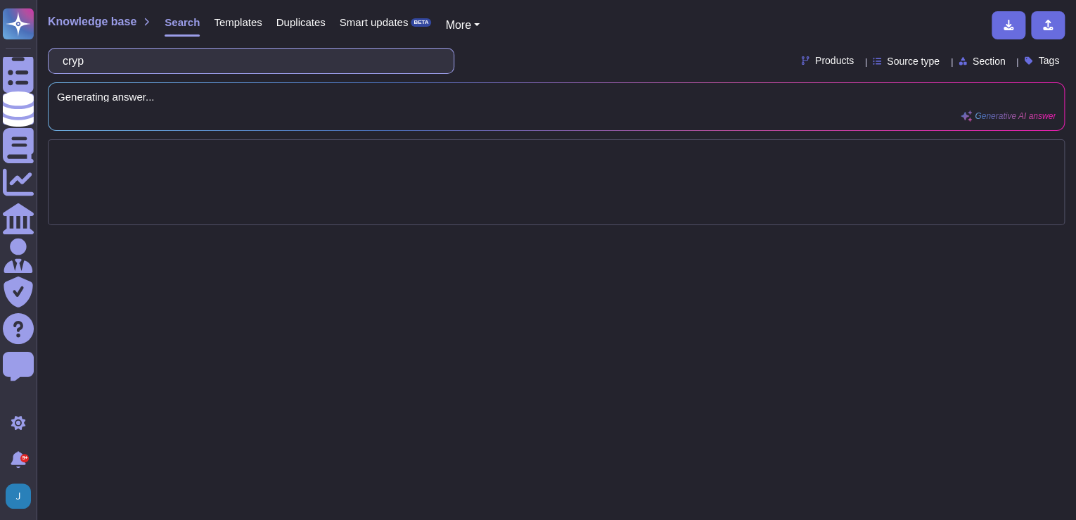
type input "cry"
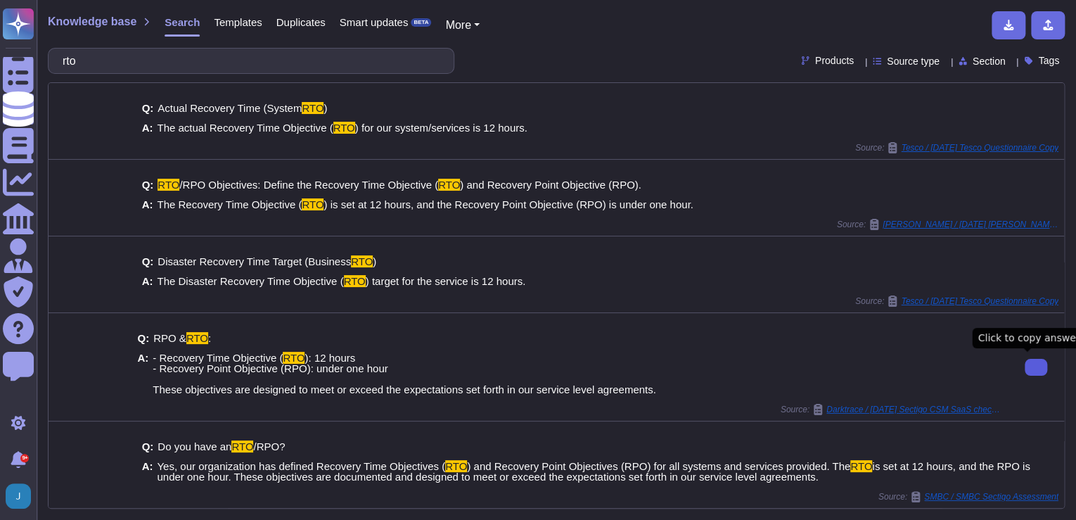
click at [1035, 360] on button at bounding box center [1036, 367] width 23 height 17
drag, startPoint x: 193, startPoint y: 67, endPoint x: 186, endPoint y: 66, distance: 7.8
click at [191, 67] on input "rto" at bounding box center [248, 61] width 384 height 25
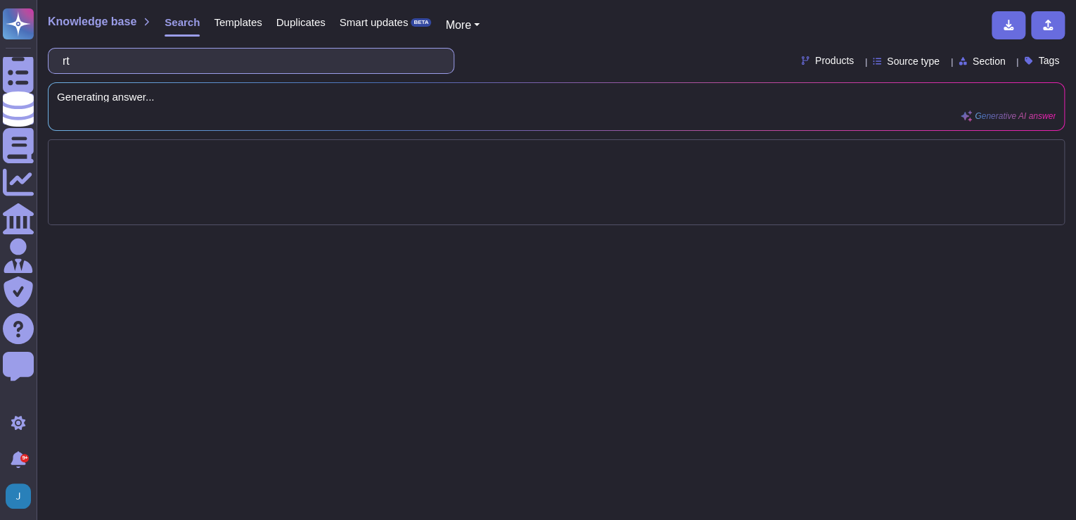
type input "r"
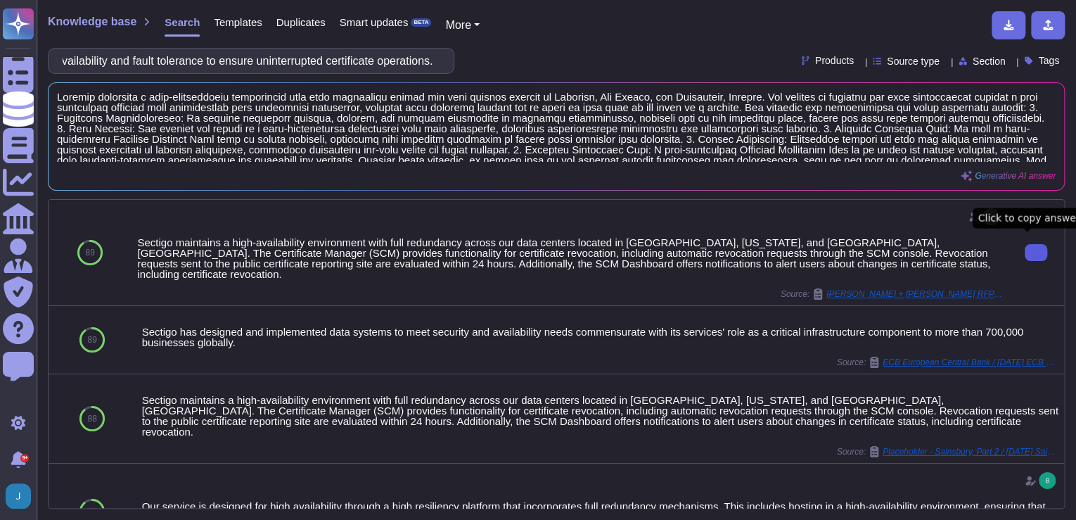
click at [1036, 253] on icon at bounding box center [1036, 253] width 0 height 0
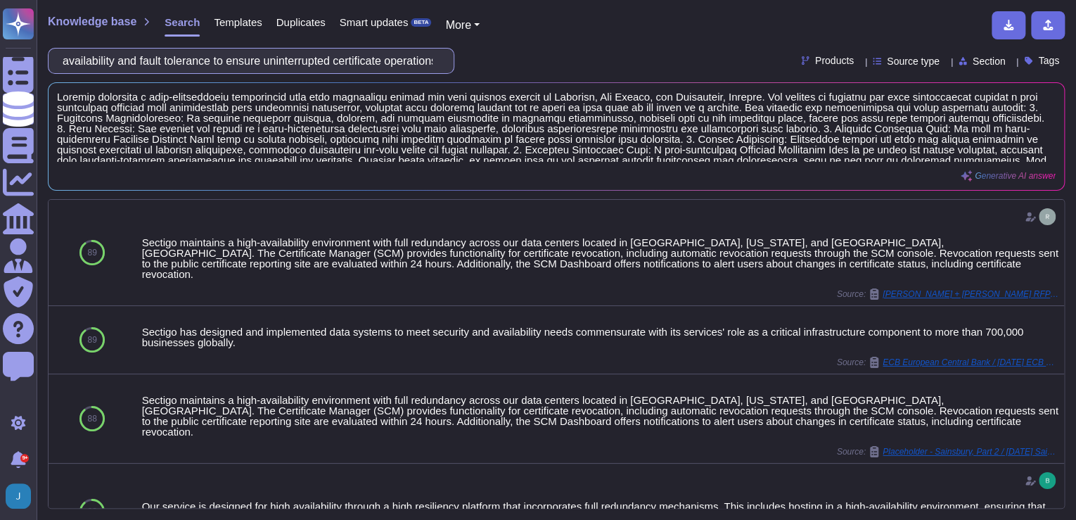
click at [358, 60] on input "availability and fault tolerance to ensure uninterrupted certificate operations." at bounding box center [248, 61] width 384 height 25
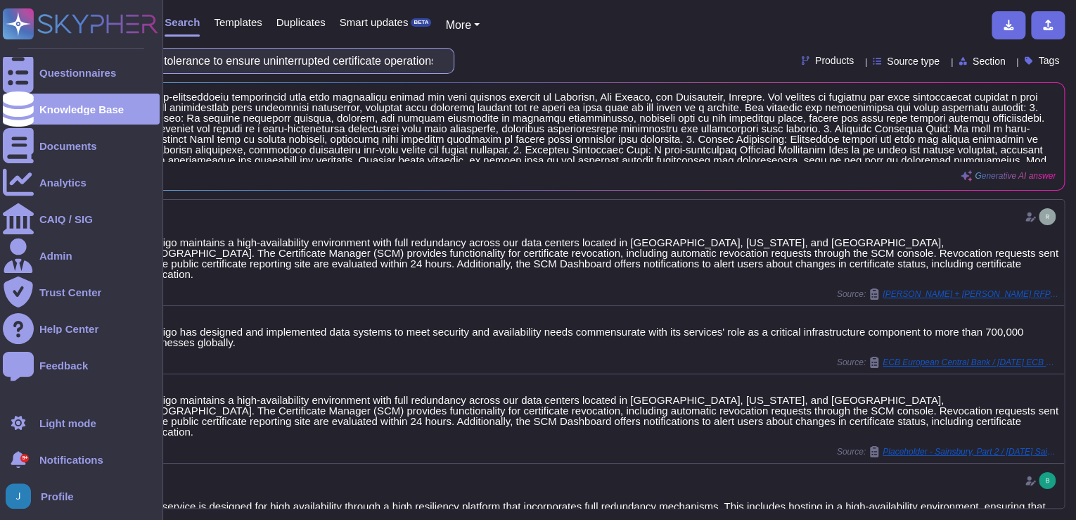
drag, startPoint x: 277, startPoint y: 59, endPoint x: 28, endPoint y: 56, distance: 249.0
click at [28, 56] on div "Questionnaires Knowledge Base Documents Analytics CAIQ / SIG Admin Trust Center…" at bounding box center [538, 260] width 1076 height 520
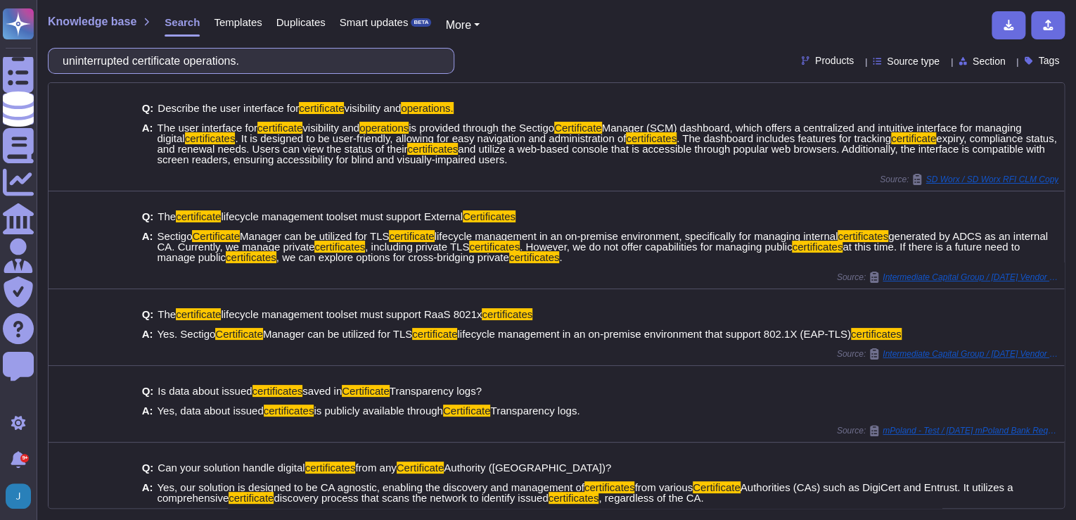
drag, startPoint x: 257, startPoint y: 53, endPoint x: -3, endPoint y: 15, distance: 262.2
click at [0, 15] on html "Questionnaires Knowledge Base Documents Analytics CAIQ / SIG Admin Trust Center…" at bounding box center [538, 260] width 1076 height 520
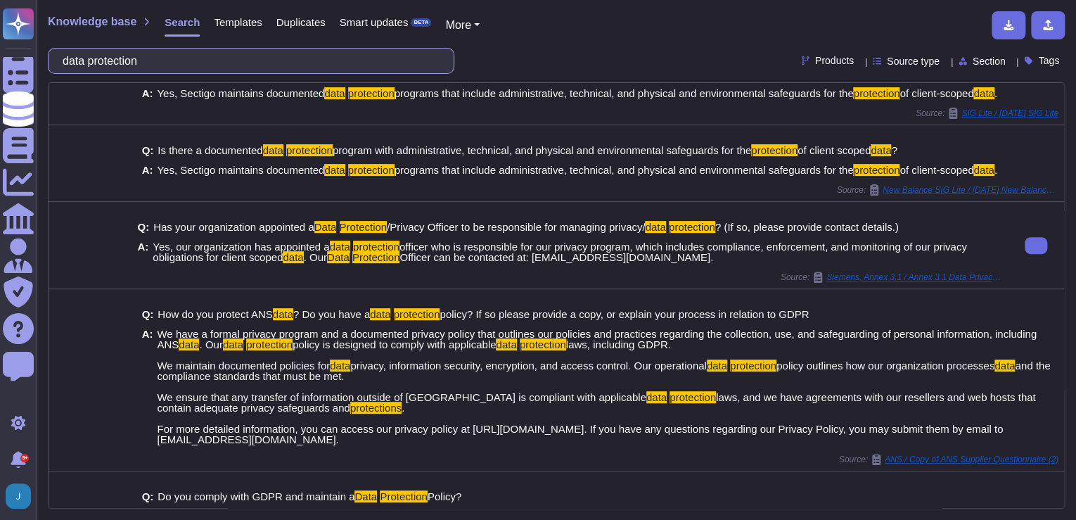
scroll to position [290, 0]
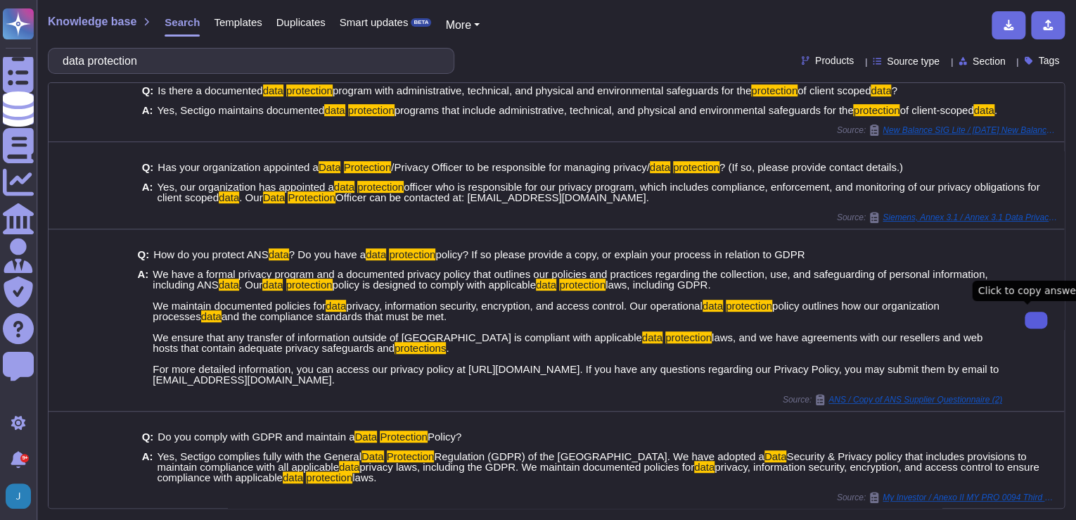
type input "data protection"
